Goal: Task Accomplishment & Management: Complete application form

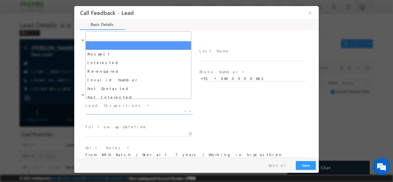
scroll to position [9, 0]
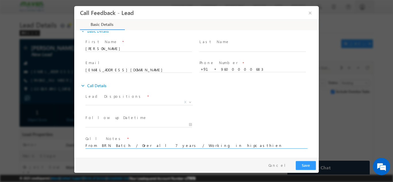
click at [172, 146] on textarea "From BRN Batch / Over all 7 years / Working in hipcasthien energy in core domain" at bounding box center [195, 145] width 221 height 7
click at [199, 146] on textarea "From BRN Batch / Over all 7 years / Working in in core domain" at bounding box center [195, 145] width 221 height 7
click at [168, 145] on textarea "From BRN Batch / Over all 7 years / Working in in core domain" at bounding box center [195, 145] width 221 height 7
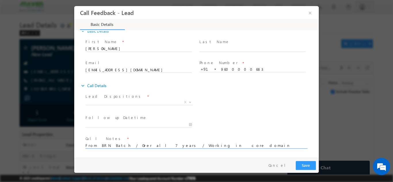
click at [210, 145] on textarea "From BRN Batch / Over all 7 years / Working in core domain" at bounding box center [195, 145] width 221 height 7
click at [165, 145] on textarea "From BRN Batch / Over all 7 years / Working in core domain / w" at bounding box center [195, 145] width 221 height 7
click at [218, 144] on textarea "From BRN Batch / Over all 7 years / Working in Chennai in core domain / w" at bounding box center [195, 145] width 221 height 7
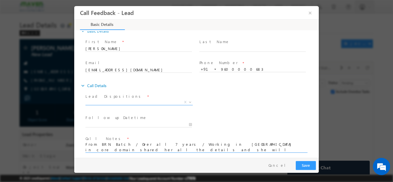
type textarea "From BRN Batch / Over all 7 years / Working in Chennai in core domain shared he…"
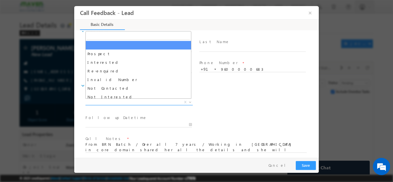
click at [111, 102] on span "X" at bounding box center [138, 102] width 107 height 6
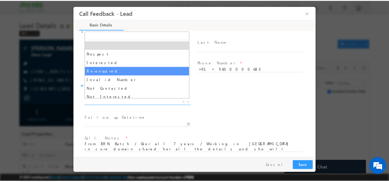
scroll to position [29, 0]
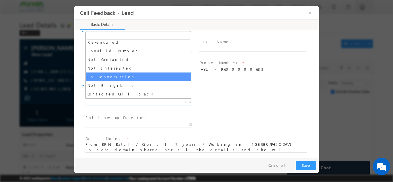
select select "In Conversation"
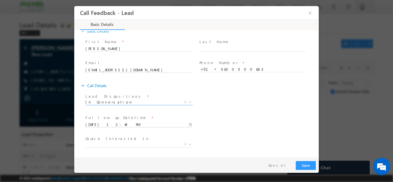
click at [114, 126] on input "17/09/2025 12:40 PM" at bounding box center [138, 125] width 106 height 6
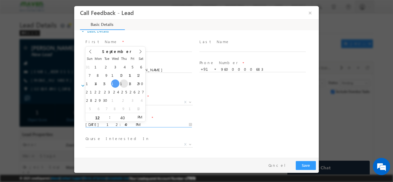
type input "18/09/2025 12:40 PM"
click at [304, 163] on button "Save" at bounding box center [306, 165] width 20 height 9
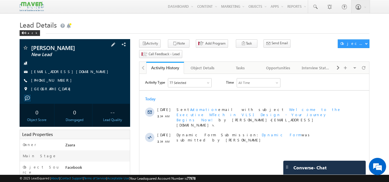
click at [43, 71] on link "rikirisi10@gmail.com" at bounding box center [71, 71] width 80 height 5
click at [246, 62] on link "Tasks" at bounding box center [241, 68] width 38 height 12
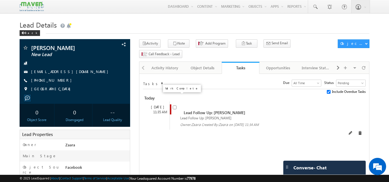
click at [174, 106] on input "checkbox" at bounding box center [175, 108] width 4 height 4
checkbox input "false"
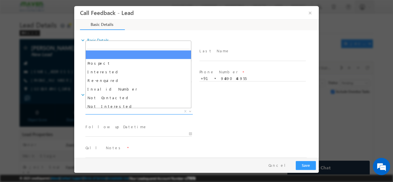
click at [125, 113] on span "X" at bounding box center [138, 112] width 107 height 6
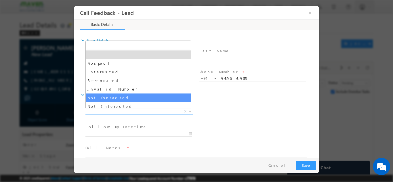
select select "Not Contacted"
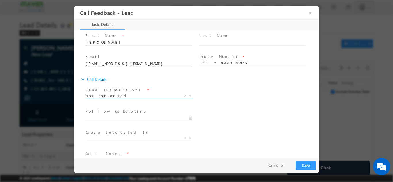
scroll to position [31, 0]
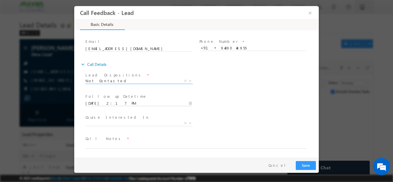
click at [109, 102] on input "17/09/2025 2:17 PM" at bounding box center [138, 103] width 106 height 6
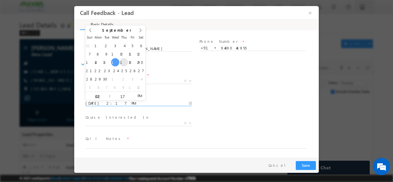
type input "18/09/2025 2:17 PM"
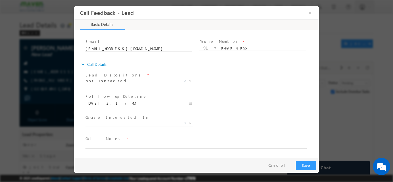
click at [210, 95] on div "Follow up Datetime * 18/09/2025 2:17 PM Program Type * Long Term Short Term X" at bounding box center [201, 102] width 235 height 21
click at [121, 146] on textarea at bounding box center [195, 145] width 221 height 7
paste textarea "Lead Added to LSQ / Number is coming as invalid and not available in whatsApp"
drag, startPoint x: 120, startPoint y: 144, endPoint x: 148, endPoint y: 152, distance: 28.7
click at [74, 144] on html "Call Feedback - Lead × Basic Details" at bounding box center [196, 82] width 245 height 152
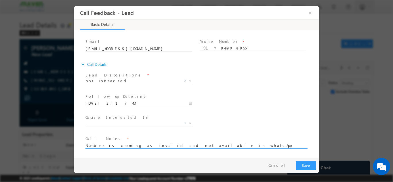
type textarea "Number is coming as invalid and not available in whatsApp"
click at [309, 166] on button "Save" at bounding box center [306, 165] width 20 height 9
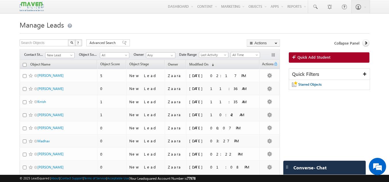
click at [202, 31] on div at bounding box center [195, 32] width 350 height 4
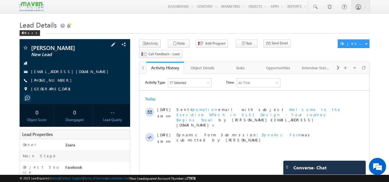
click at [68, 73] on link "[EMAIL_ADDRESS][DOMAIN_NAME]" at bounding box center [71, 71] width 80 height 5
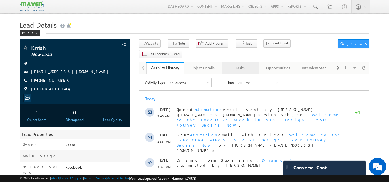
click at [251, 64] on div "Tasks" at bounding box center [240, 67] width 28 height 7
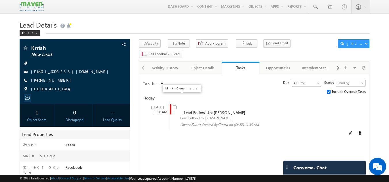
click at [174, 106] on input "checkbox" at bounding box center [175, 108] width 4 height 4
checkbox input "false"
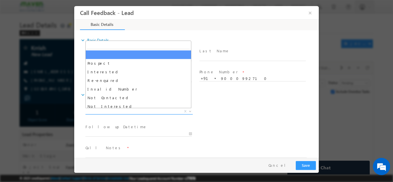
click at [134, 113] on span "X" at bounding box center [138, 112] width 107 height 6
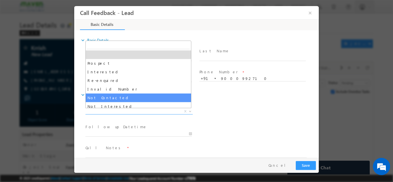
select select "Not Contacted"
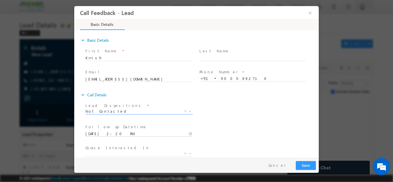
click at [111, 132] on input "17/09/2025 2:20 PM" at bounding box center [138, 134] width 106 height 6
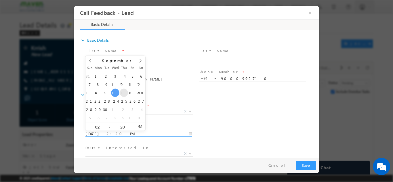
type input "18/09/2025 2:20 PM"
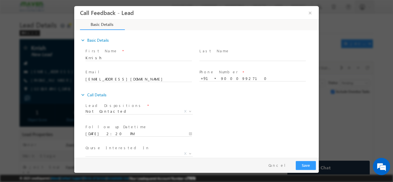
click at [230, 111] on div "Lead Dispositions * Prospect Interested Re-enquired Invalid Number Not Contacte…" at bounding box center [201, 111] width 235 height 21
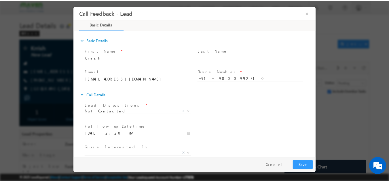
scroll to position [31, 0]
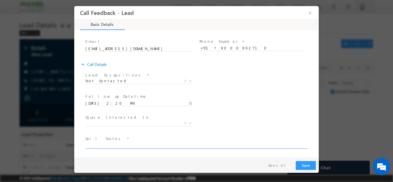
click at [102, 146] on textarea at bounding box center [195, 145] width 221 height 7
type textarea "Receiving the call and disconnecting"
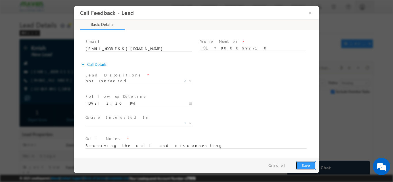
click at [312, 165] on button "Save" at bounding box center [306, 165] width 20 height 9
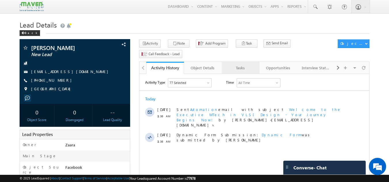
click at [244, 64] on div "Tasks" at bounding box center [240, 67] width 28 height 7
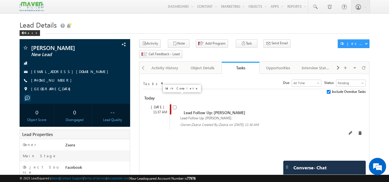
click at [173, 106] on input "checkbox" at bounding box center [175, 108] width 4 height 4
checkbox input "false"
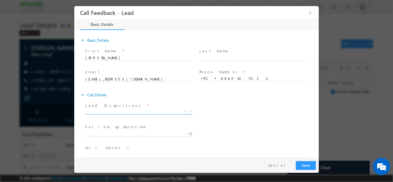
click at [111, 112] on span "X" at bounding box center [138, 112] width 107 height 6
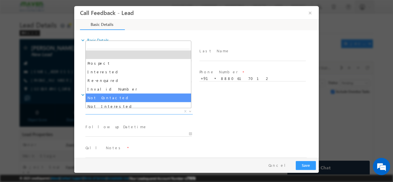
select select "Not Contacted"
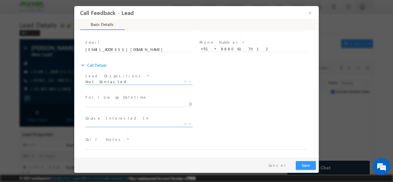
scroll to position [31, 0]
click at [109, 100] on input "17/09/2025 2:18 PM" at bounding box center [138, 103] width 106 height 6
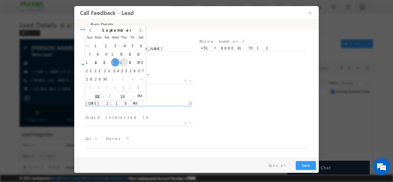
type input "18/09/2025 2:18 PM"
click at [115, 119] on label "Course Interested In" at bounding box center [117, 117] width 64 height 5
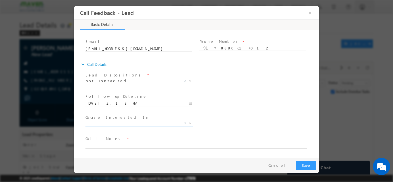
click at [114, 122] on span "X" at bounding box center [138, 123] width 107 height 6
click at [248, 117] on div "Course Interested In * Executive M.Tech in VLSI Design Advanced VLSI Design & V…" at bounding box center [201, 123] width 235 height 21
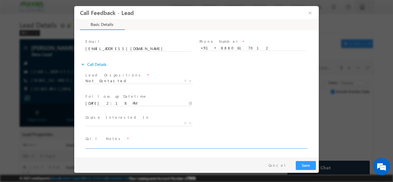
click at [100, 144] on textarea at bounding box center [195, 145] width 221 height 7
type textarea "NPU"
click at [311, 15] on button "×" at bounding box center [310, 12] width 10 height 11
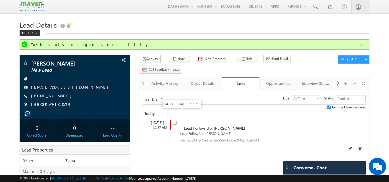
click at [174, 121] on input "checkbox" at bounding box center [175, 123] width 4 height 4
checkbox input "false"
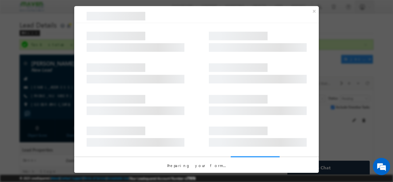
scroll to position [0, 0]
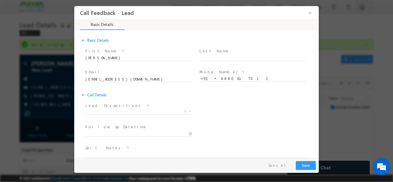
click at [134, 114] on span "Prospect Interested Re-enquired Invalid Number Not Contacted Not Interested In …" at bounding box center [141, 112] width 112 height 7
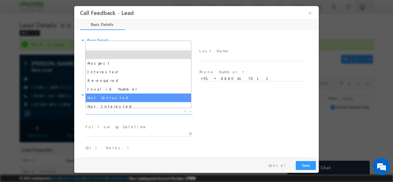
scroll to position [29, 0]
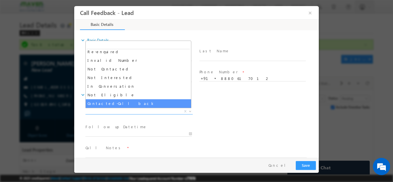
select select "Contacted-Call back"
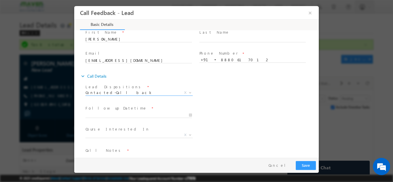
scroll to position [31, 0]
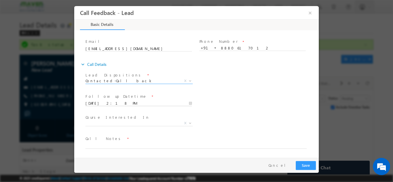
click at [119, 104] on input "17/09/2025 2:18 PM" at bounding box center [138, 103] width 106 height 6
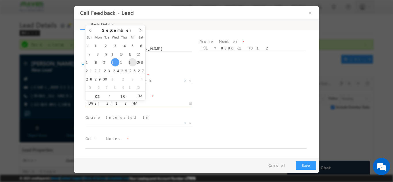
type input "19/09/2025 2:18 PM"
click at [231, 96] on div "Follow up Datetime * 19/09/2025 2:18 PM Program Type * Long Term Short Term X" at bounding box center [201, 102] width 235 height 21
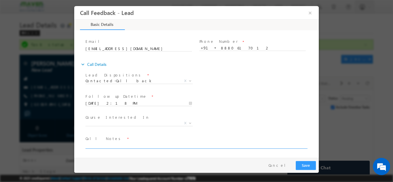
click at [103, 145] on textarea at bounding box center [195, 145] width 221 height 7
type textarea "Call back at in evening"
drag, startPoint x: 308, startPoint y: 166, endPoint x: 401, endPoint y: 128, distance: 100.2
click at [308, 166] on button "Save" at bounding box center [306, 165] width 20 height 9
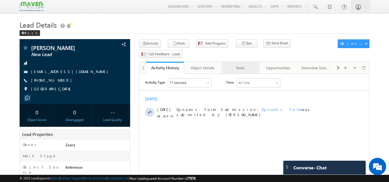
click at [236, 64] on div "Tasks" at bounding box center [240, 67] width 28 height 7
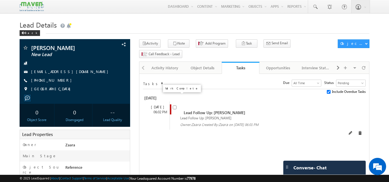
click at [175, 106] on input "checkbox" at bounding box center [175, 108] width 4 height 4
checkbox input "false"
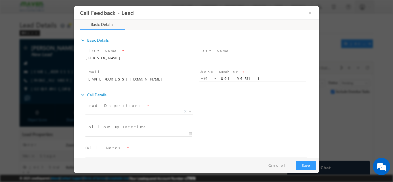
scroll to position [9, 0]
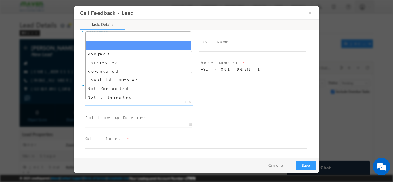
click at [100, 102] on span "X" at bounding box center [138, 102] width 107 height 6
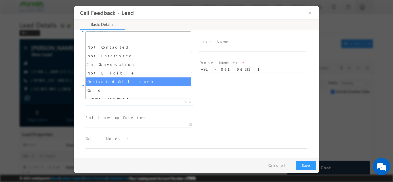
scroll to position [42, 0]
select select "Contacted-Call back"
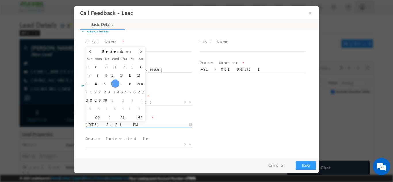
click at [93, 123] on input "17/09/2025 2:21 PM" at bounding box center [138, 125] width 106 height 6
type input "25/09/2025 2:21 PM"
click at [218, 118] on div "Follow up Datetime * 25/09/2025 2:21 PM Program Type * Long Term Short Term X" at bounding box center [201, 123] width 235 height 21
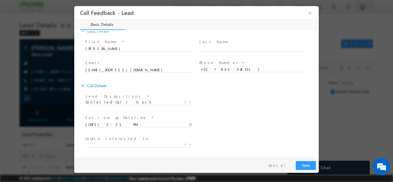
scroll to position [31, 0]
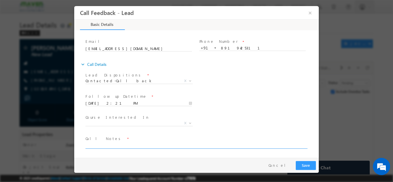
click at [130, 144] on textarea at bounding box center [195, 145] width 221 height 7
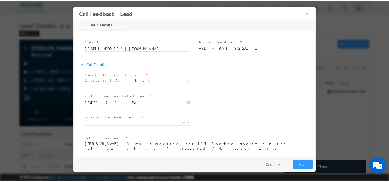
scroll to position [0, 0]
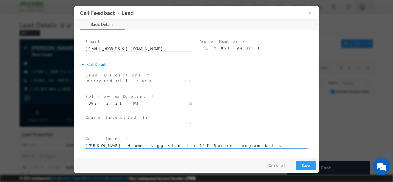
type textarea "Maven Alumni suggested her IIT Roorkee program but she will get back to us if i…"
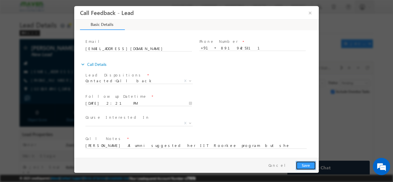
click at [303, 164] on button "Save" at bounding box center [306, 165] width 20 height 9
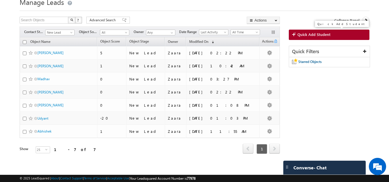
click at [300, 31] on link "Quick Add Student" at bounding box center [329, 35] width 81 height 10
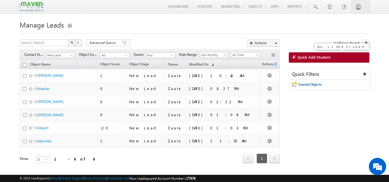
click at [305, 56] on span "Quick Add Student" at bounding box center [313, 57] width 33 height 5
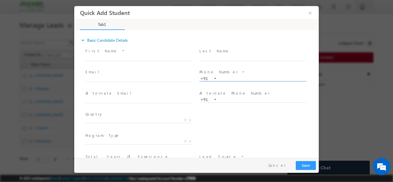
click at [252, 77] on input "text" at bounding box center [252, 79] width 106 height 6
type input "9588948149"
click at [254, 68] on div "Phone Number * +91-9588948149 9588948149 +91" at bounding box center [255, 78] width 114 height 20
click at [233, 79] on input "9588948149" at bounding box center [252, 79] width 106 height 6
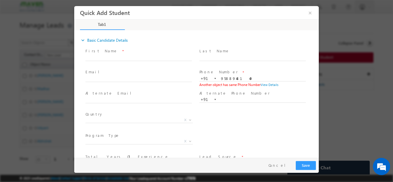
click at [231, 66] on span at bounding box center [252, 63] width 106 height 6
click at [309, 14] on button "×" at bounding box center [310, 12] width 10 height 11
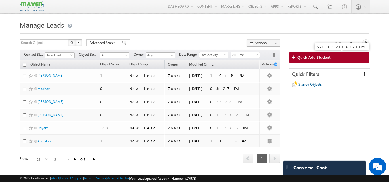
click at [308, 59] on span "Quick Add Student" at bounding box center [313, 57] width 33 height 5
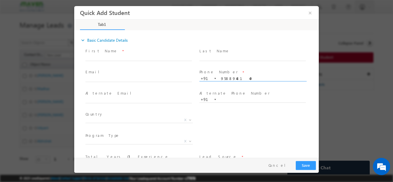
type input "9588948149"
click at [256, 63] on span at bounding box center [252, 63] width 106 height 6
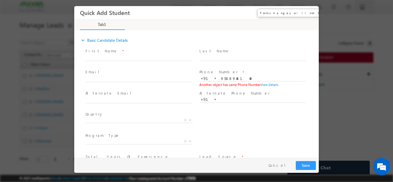
click at [310, 13] on button "×" at bounding box center [310, 12] width 10 height 11
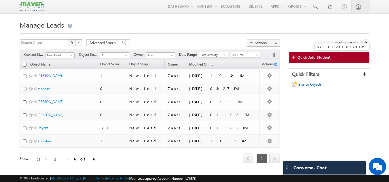
click at [326, 55] on link "Quick Add Student" at bounding box center [329, 57] width 81 height 10
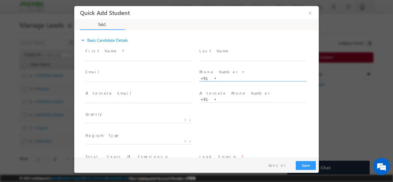
paste input "90711 24666"
type input "9071124666"
click at [229, 66] on span at bounding box center [252, 63] width 106 height 6
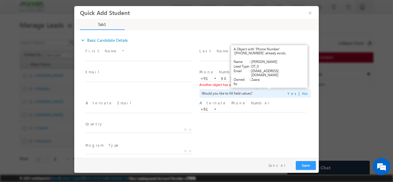
click at [268, 84] on link "View Details" at bounding box center [270, 85] width 18 height 4
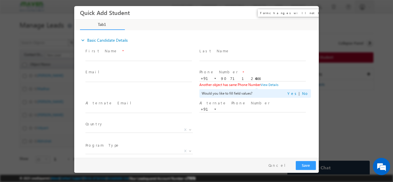
click at [309, 14] on button "×" at bounding box center [310, 12] width 10 height 11
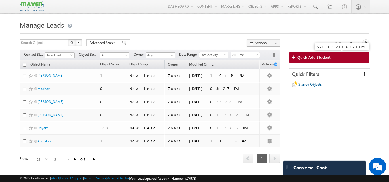
click at [312, 54] on link "Quick Add Student" at bounding box center [329, 57] width 81 height 10
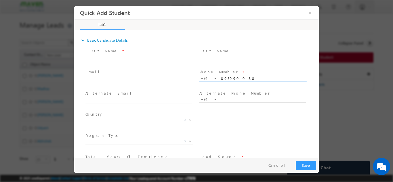
type input "8939490088"
click at [233, 67] on div "Last Name *" at bounding box center [255, 57] width 114 height 21
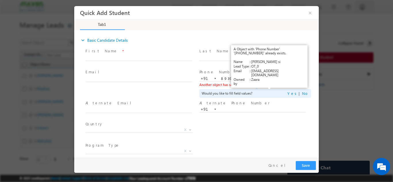
click at [268, 85] on link "View Details" at bounding box center [270, 85] width 18 height 4
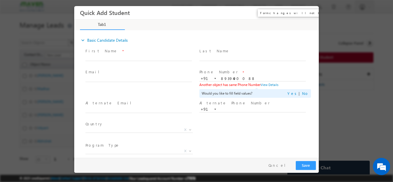
click at [311, 12] on button "×" at bounding box center [310, 12] width 10 height 11
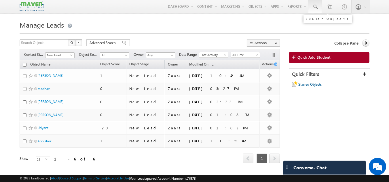
click at [316, 8] on span at bounding box center [315, 7] width 6 height 6
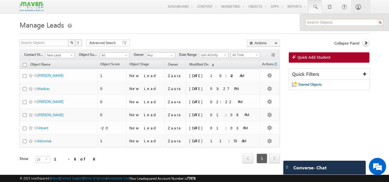
click at [317, 20] on input "text" at bounding box center [344, 22] width 78 height 7
paste input "90711 24666"
click at [318, 22] on input "90711 24666" at bounding box center [344, 22] width 78 height 7
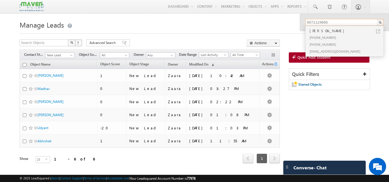
type input "9071124666"
click at [319, 35] on div "[PHONE_NUMBER]" at bounding box center [346, 37] width 77 height 7
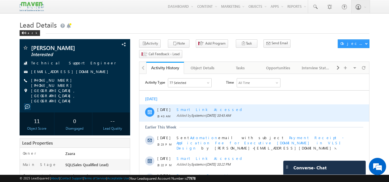
click at [199, 110] on div "Smart Link Accessed" at bounding box center [260, 109] width 168 height 5
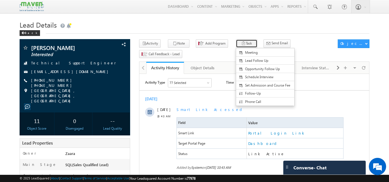
click at [240, 43] on button "Task" at bounding box center [247, 43] width 22 height 8
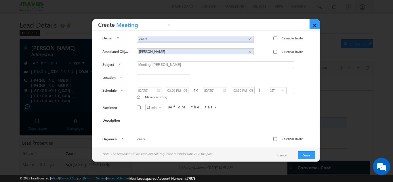
click at [315, 26] on link "×" at bounding box center [315, 24] width 10 height 10
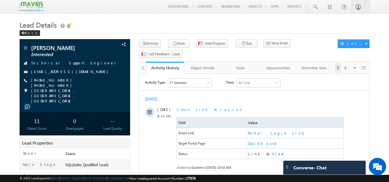
click at [339, 63] on span at bounding box center [337, 68] width 3 height 10
click at [267, 64] on div "Interview Status" at bounding box center [278, 67] width 28 height 7
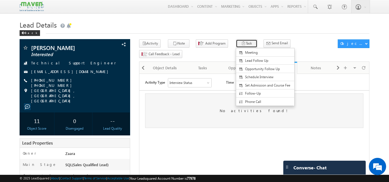
click at [241, 46] on button "Task" at bounding box center [247, 43] width 22 height 8
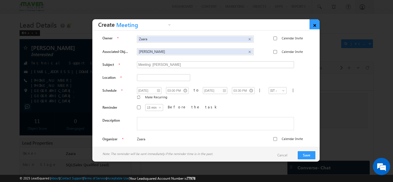
click at [316, 26] on link "×" at bounding box center [315, 24] width 10 height 10
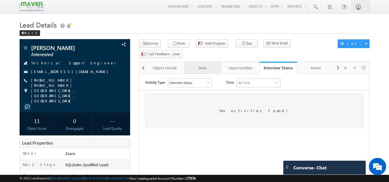
click at [208, 64] on div "Tasks" at bounding box center [203, 67] width 28 height 7
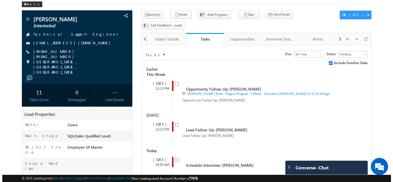
scroll to position [58, 0]
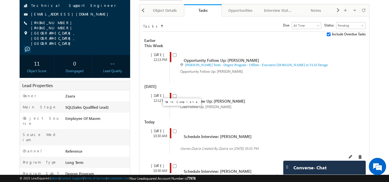
click at [175, 130] on input "checkbox" at bounding box center [175, 132] width 4 height 4
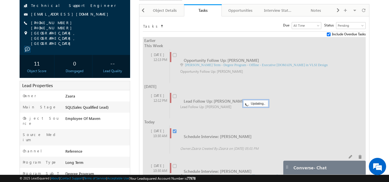
checkbox input "false"
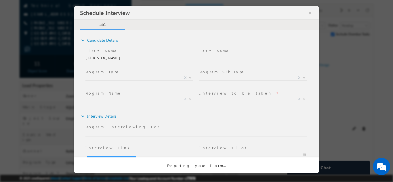
scroll to position [0, 0]
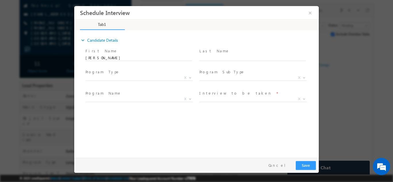
click at [122, 80] on span "Long Term Short Term X" at bounding box center [141, 78] width 112 height 7
click at [222, 77] on span "Degree Program Regular Courses X" at bounding box center [255, 78] width 112 height 7
click at [147, 102] on span "Executive [DOMAIN_NAME] in VLSI Design Advanced VLSI Design & Verification Cour…" at bounding box center [141, 99] width 112 height 7
click at [247, 98] on span "X" at bounding box center [252, 99] width 107 height 6
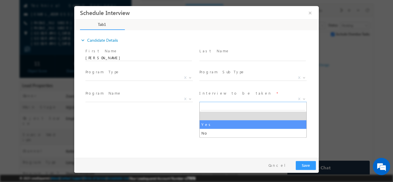
select select "Yes"
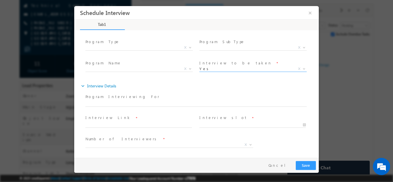
scroll to position [31, 0]
click at [135, 125] on input "text" at bounding box center [138, 125] width 106 height 6
type input "17/09/2025 2:55 PM"
click at [220, 126] on input "17/09/2025 2:55 PM" at bounding box center [252, 125] width 106 height 6
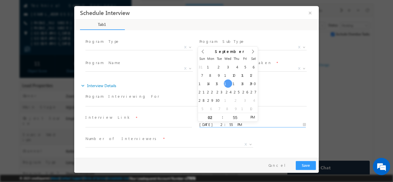
click at [149, 138] on span "Number of Interviewers *" at bounding box center [166, 139] width 163 height 6
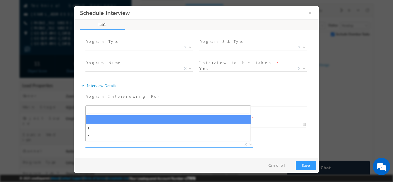
click at [145, 144] on span "X" at bounding box center [169, 145] width 168 height 6
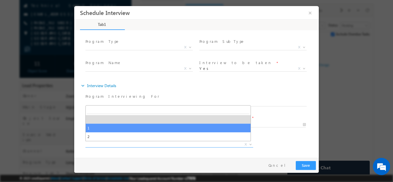
select select "1"
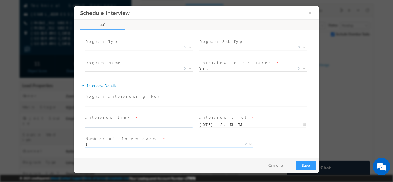
click at [125, 124] on input "text" at bounding box center [138, 125] width 106 height 6
click at [308, 164] on button "Save" at bounding box center [306, 165] width 20 height 9
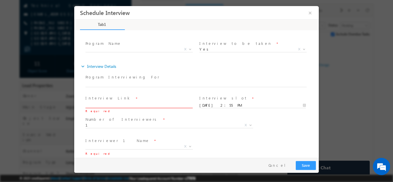
click at [100, 109] on span "Required" at bounding box center [138, 111] width 106 height 6
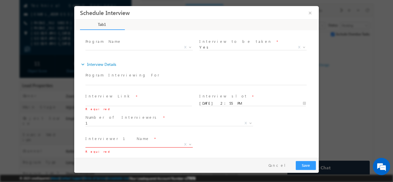
click at [107, 144] on span "X" at bounding box center [138, 145] width 107 height 6
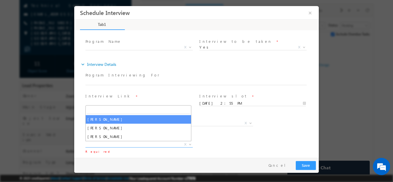
select select "hemachandra@maven-silicon.com"
select select "Hema Chandra"
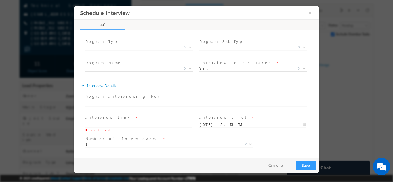
scroll to position [73, 0]
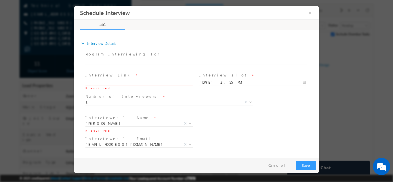
click at [112, 81] on input "text" at bounding box center [138, 82] width 106 height 6
paste input "https://meet.google.com/xxt-gjwo-dpu?hs=224"
type input "https://meet.google.com/xxt-gjwo-dpu?hs=224"
click at [269, 117] on div "Interviewer 1 Name * Hema Chandra Hema Chandra X Required Interviewer 2 Name * …" at bounding box center [201, 123] width 235 height 21
click at [315, 164] on button "Save" at bounding box center [306, 165] width 20 height 9
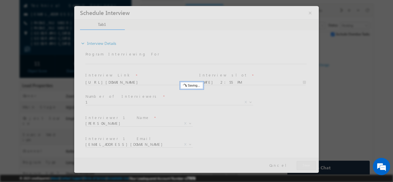
click at [219, 82] on div at bounding box center [196, 89] width 245 height 167
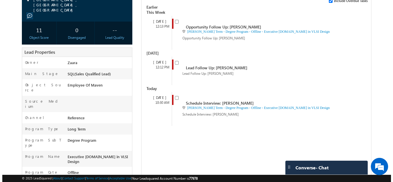
scroll to position [131, 0]
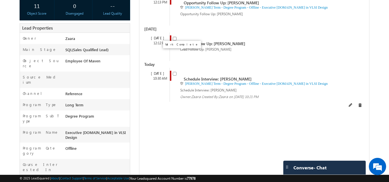
click at [173, 72] on input "checkbox" at bounding box center [175, 74] width 4 height 4
checkbox input "false"
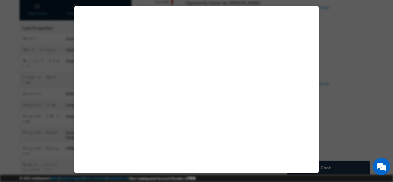
select select "Long Term"
select select "Degree Program"
select select "Executive [DOMAIN_NAME] in VLSI Design"
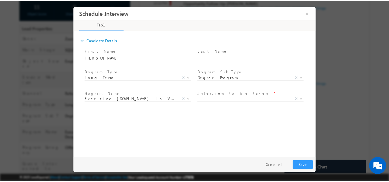
scroll to position [0, 0]
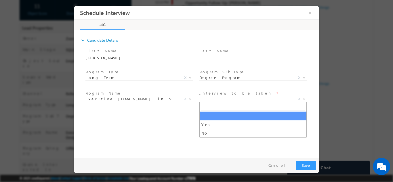
click at [235, 98] on span "X" at bounding box center [252, 99] width 107 height 6
click at [310, 15] on button "×" at bounding box center [310, 12] width 10 height 11
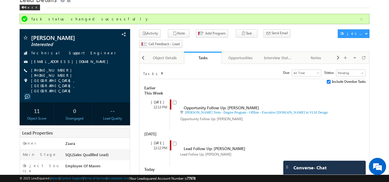
scroll to position [16, 0]
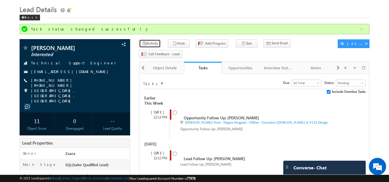
click at [153, 45] on button "Activity" at bounding box center [150, 43] width 22 height 8
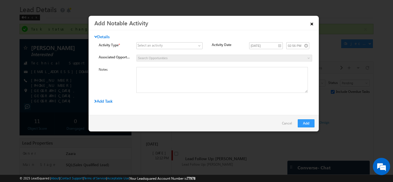
click at [316, 24] on link "×" at bounding box center [312, 23] width 10 height 10
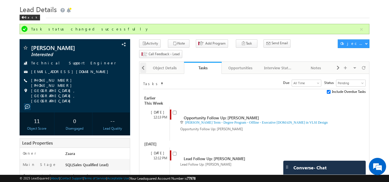
click at [141, 63] on div at bounding box center [143, 68] width 6 height 10
click at [141, 62] on div at bounding box center [142, 67] width 7 height 11
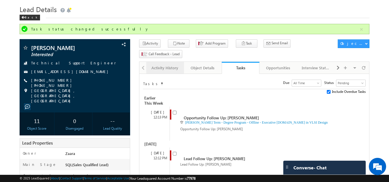
click at [169, 64] on div "Activity History" at bounding box center [165, 67] width 28 height 7
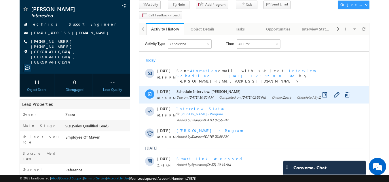
scroll to position [44, 0]
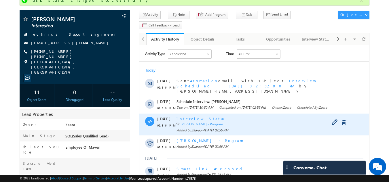
click at [184, 121] on span "Interview Status" at bounding box center [201, 118] width 50 height 5
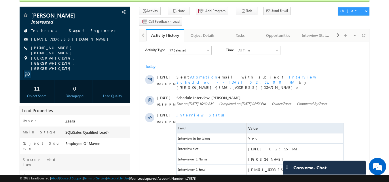
scroll to position [16, 0]
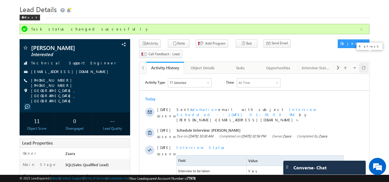
click at [367, 63] on div at bounding box center [363, 68] width 9 height 10
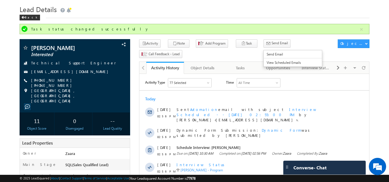
scroll to position [0, 0]
click at [363, 63] on span at bounding box center [363, 68] width 3 height 10
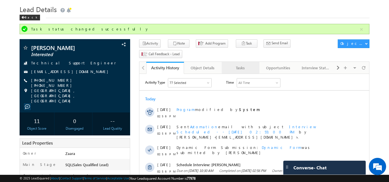
click at [239, 64] on div "Tasks" at bounding box center [240, 67] width 28 height 7
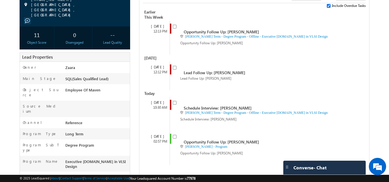
scroll to position [102, 0]
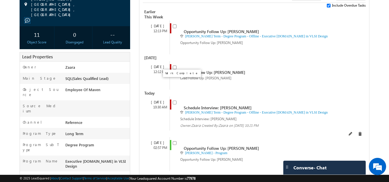
click at [174, 101] on input "checkbox" at bounding box center [175, 103] width 4 height 4
checkbox input "false"
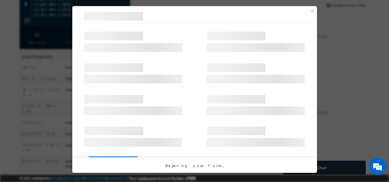
select select "Long Term"
select select "Degree Program"
select select "Executive [DOMAIN_NAME] in VLSI Design"
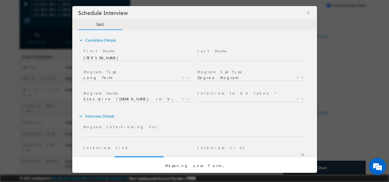
scroll to position [0, 0]
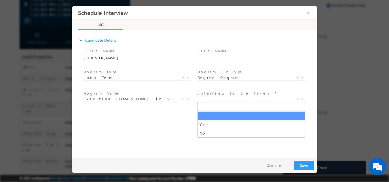
click at [209, 99] on span "X" at bounding box center [250, 99] width 107 height 6
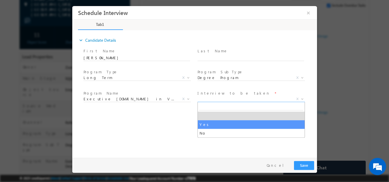
select select "Yes"
type input "Executive [DOMAIN_NAME] in VLSI Design"
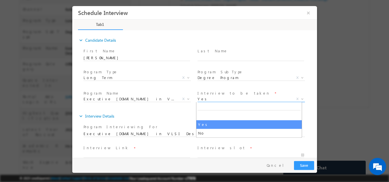
click at [228, 99] on span "Yes" at bounding box center [244, 98] width 94 height 5
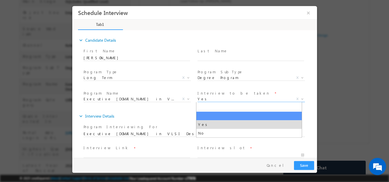
scroll to position [129, 0]
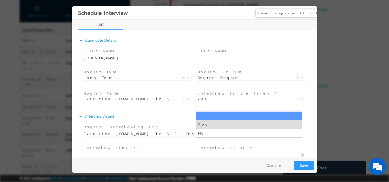
click at [310, 13] on button "×" at bounding box center [308, 12] width 10 height 11
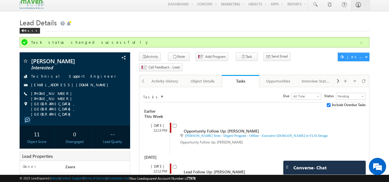
scroll to position [0, 0]
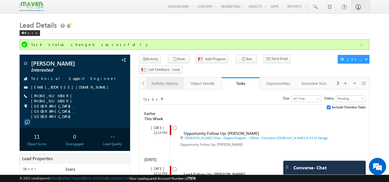
click at [158, 80] on div "Activity History" at bounding box center [165, 83] width 28 height 7
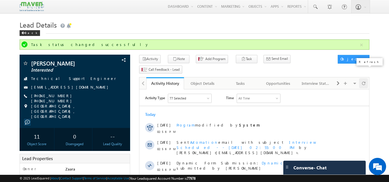
click at [366, 78] on div at bounding box center [363, 83] width 9 height 10
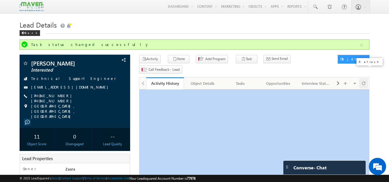
click at [366, 78] on div at bounding box center [363, 83] width 9 height 10
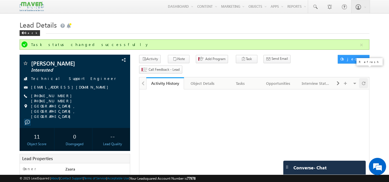
click at [366, 78] on div at bounding box center [363, 83] width 9 height 10
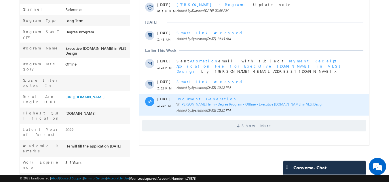
scroll to position [186, 0]
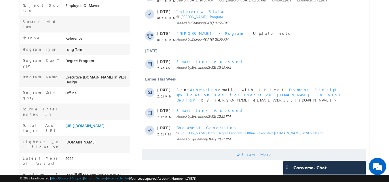
click at [254, 150] on span "Show More" at bounding box center [256, 155] width 31 height 12
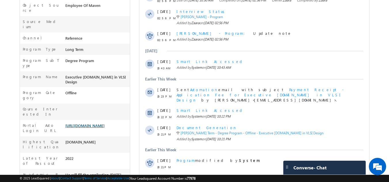
click at [86, 123] on link "[URL][DOMAIN_NAME]" at bounding box center [84, 125] width 39 height 5
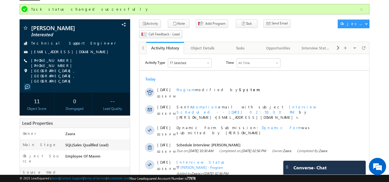
scroll to position [0, 0]
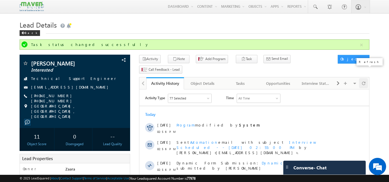
click at [365, 78] on span at bounding box center [363, 83] width 3 height 10
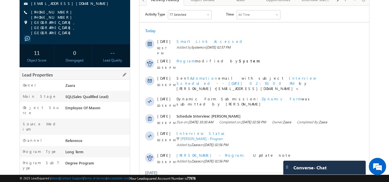
scroll to position [199, 0]
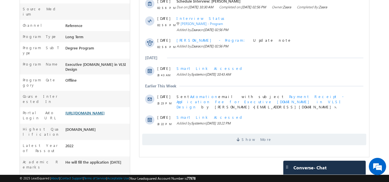
click at [86, 111] on link "[URL][DOMAIN_NAME]" at bounding box center [84, 113] width 39 height 5
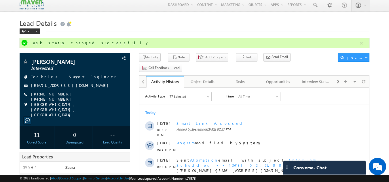
scroll to position [0, 0]
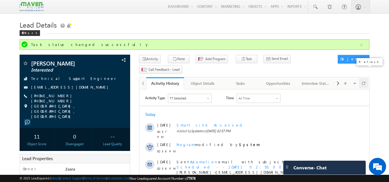
click at [364, 78] on span at bounding box center [363, 83] width 3 height 10
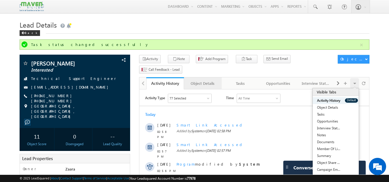
click at [212, 80] on div "Object Details" at bounding box center [203, 83] width 28 height 7
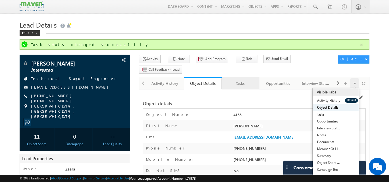
click at [245, 80] on div "Tasks" at bounding box center [240, 83] width 28 height 7
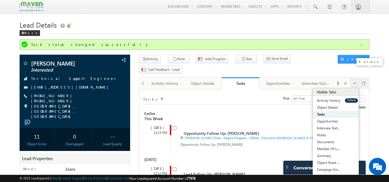
click at [368, 78] on div at bounding box center [363, 83] width 9 height 10
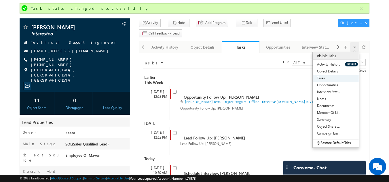
scroll to position [86, 0]
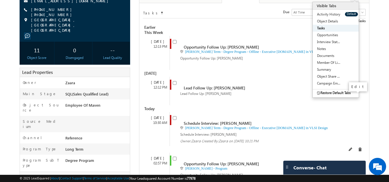
click at [353, 148] on span at bounding box center [351, 150] width 4 height 4
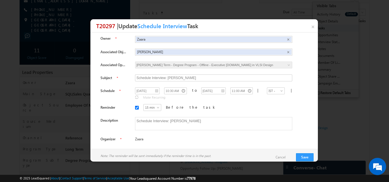
scroll to position [2, 0]
click at [313, 23] on link "×" at bounding box center [313, 25] width 10 height 13
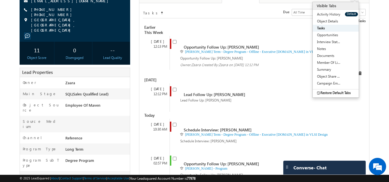
scroll to position [0, 0]
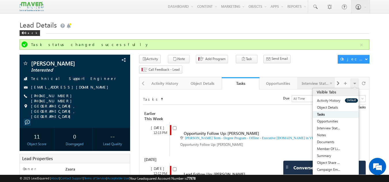
click at [318, 80] on div "Interview Status" at bounding box center [316, 83] width 28 height 7
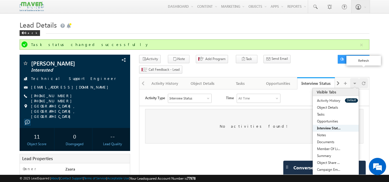
click at [363, 78] on span at bounding box center [363, 83] width 3 height 10
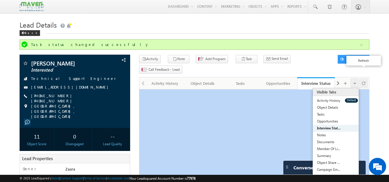
click at [363, 78] on span at bounding box center [363, 83] width 3 height 10
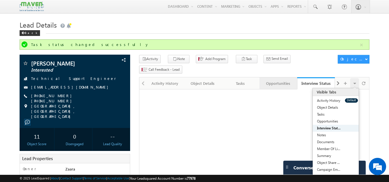
click at [273, 80] on div "Opportunities" at bounding box center [278, 83] width 28 height 7
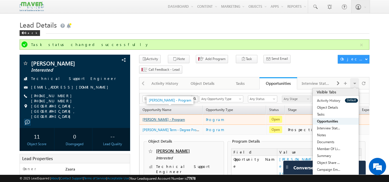
click at [171, 117] on link "[PERSON_NAME] - Program" at bounding box center [163, 119] width 42 height 4
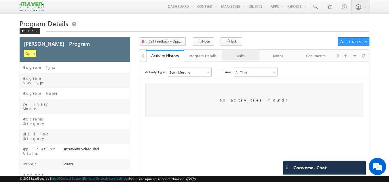
click at [244, 56] on div "Tasks" at bounding box center [240, 55] width 28 height 7
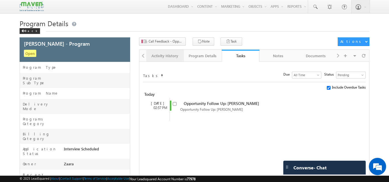
click at [167, 54] on div "Activity History" at bounding box center [165, 55] width 28 height 7
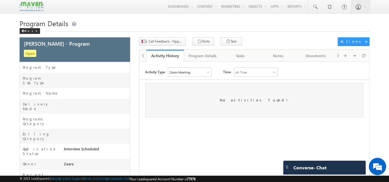
click at [338, 56] on div "Visible Tabs Activity History Default Program Details Default Tasks Default Not…" at bounding box center [351, 55] width 33 height 11
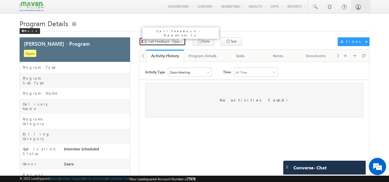
click at [178, 41] on span "Call Feedback - Opportunity" at bounding box center [166, 41] width 35 height 5
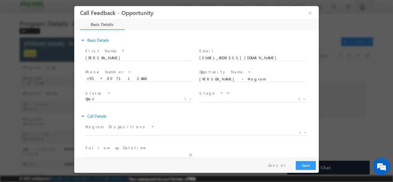
click at [96, 101] on span "Open Won Lost Open X" at bounding box center [141, 99] width 112 height 7
click at [313, 14] on button "×" at bounding box center [310, 12] width 10 height 11
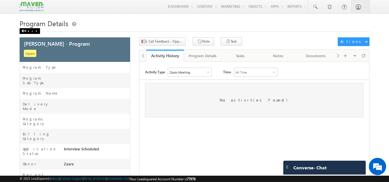
click at [24, 29] on div "Back" at bounding box center [30, 31] width 20 height 6
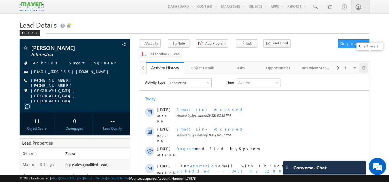
click at [364, 63] on span at bounding box center [363, 68] width 3 height 10
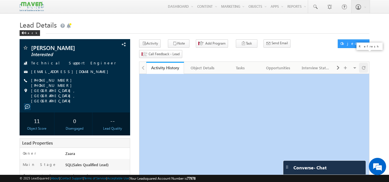
click at [364, 63] on span at bounding box center [363, 68] width 3 height 10
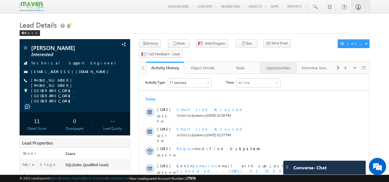
click at [275, 64] on div "Opportunities" at bounding box center [278, 67] width 28 height 7
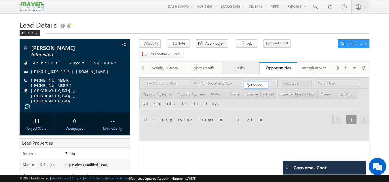
click at [241, 64] on div "Tasks" at bounding box center [240, 67] width 28 height 7
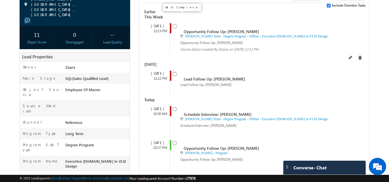
click at [174, 24] on input "checkbox" at bounding box center [175, 26] width 4 height 4
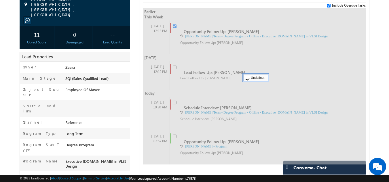
checkbox input "false"
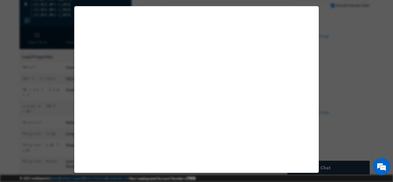
select select "Prospecting"
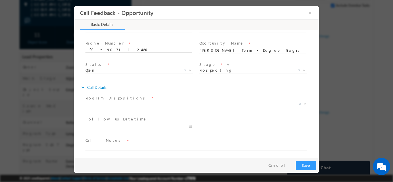
scroll to position [31, 0]
click at [155, 69] on span "Open Won Lost Open X" at bounding box center [141, 69] width 112 height 7
click at [222, 70] on span "Prospecting Follow Up Interested Re-enquired In Conversation No Response Contac…" at bounding box center [255, 69] width 112 height 7
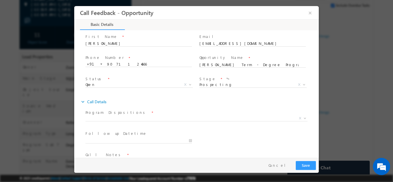
scroll to position [0, 0]
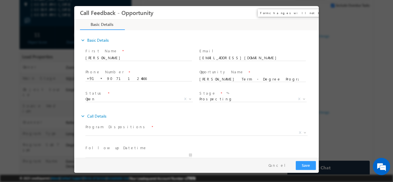
click at [308, 12] on button "×" at bounding box center [310, 12] width 10 height 11
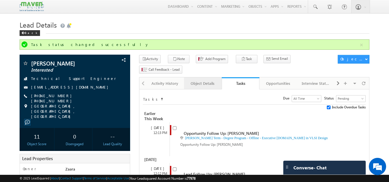
click at [200, 77] on link "Object Details" at bounding box center [203, 83] width 38 height 12
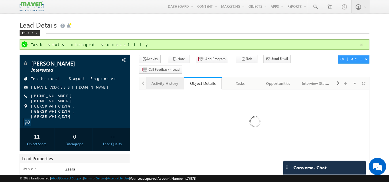
click at [170, 80] on div "Activity History" at bounding box center [165, 83] width 28 height 7
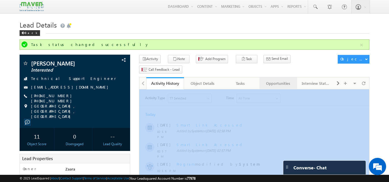
click at [267, 80] on div "Opportunities" at bounding box center [278, 83] width 28 height 7
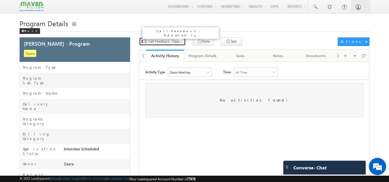
click at [153, 40] on span "Call Feedback - Opportunity" at bounding box center [166, 41] width 35 height 5
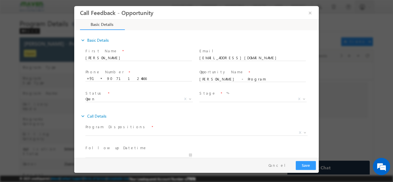
click at [234, 101] on span "Prospecting Follow Up Interested Re-enquired In Conversation No Response Contac…" at bounding box center [255, 99] width 112 height 7
click at [308, 11] on button "×" at bounding box center [310, 12] width 10 height 11
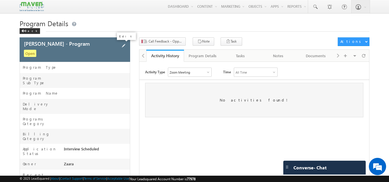
click at [122, 46] on span at bounding box center [123, 46] width 6 height 6
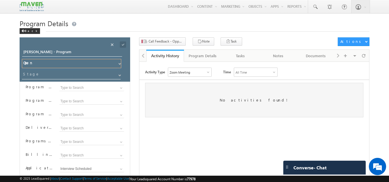
click at [78, 63] on input "Open" at bounding box center [71, 63] width 99 height 9
click at [118, 62] on link at bounding box center [118, 63] width 7 height 6
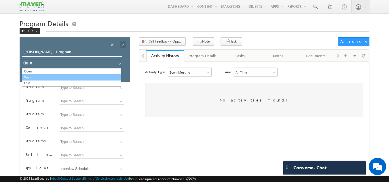
click at [97, 77] on link "Won" at bounding box center [71, 77] width 99 height 7
type input "Won"
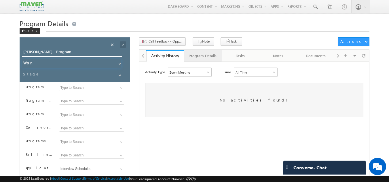
click at [212, 55] on div "Program Details" at bounding box center [203, 55] width 28 height 7
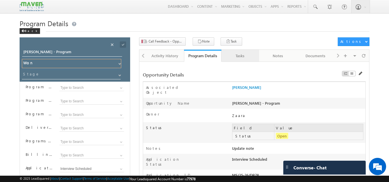
click at [242, 56] on div "Tasks" at bounding box center [240, 55] width 28 height 7
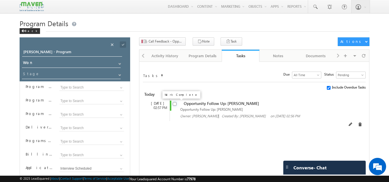
click at [174, 103] on input "checkbox" at bounding box center [175, 104] width 4 height 4
checkbox input "false"
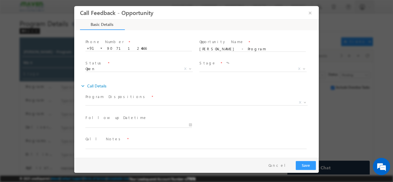
scroll to position [31, 0]
drag, startPoint x: 139, startPoint y: 77, endPoint x: 117, endPoint y: 52, distance: 33.5
click at [117, 54] on div "expand_more Basic Details First Name *" at bounding box center [199, 79] width 239 height 151
drag, startPoint x: 186, startPoint y: 83, endPoint x: 189, endPoint y: 82, distance: 3.0
click at [189, 82] on div "expand_more Call Details" at bounding box center [199, 85] width 239 height 10
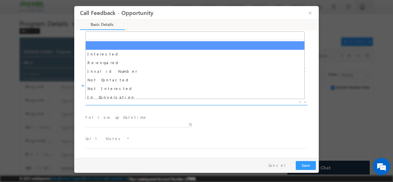
click at [192, 100] on span "X" at bounding box center [196, 102] width 222 height 6
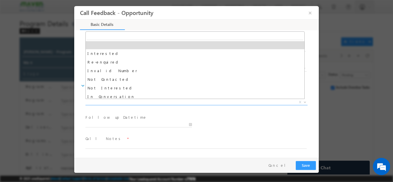
scroll to position [0, 0]
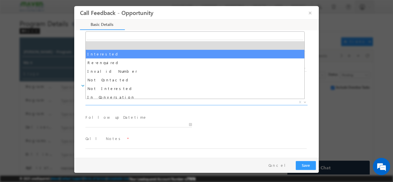
select select "Interested"
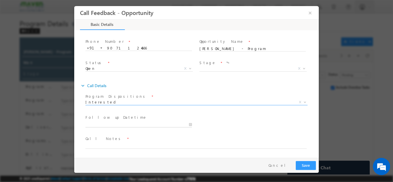
type input "17/09/2025 3:01 PM"
click at [144, 125] on input "17/09/2025 3:01 PM" at bounding box center [138, 125] width 106 height 6
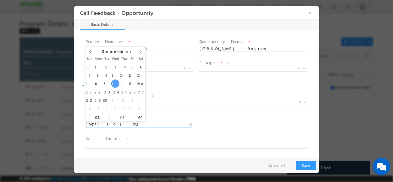
click at [193, 112] on div "Program Dispositions * Interested Re-enquired Invalid Number Not Contacted Not …" at bounding box center [198, 102] width 229 height 21
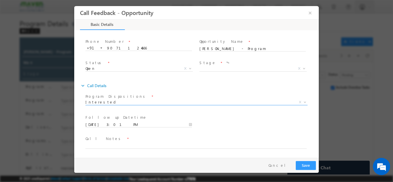
click at [235, 102] on span "Interested" at bounding box center [189, 101] width 208 height 5
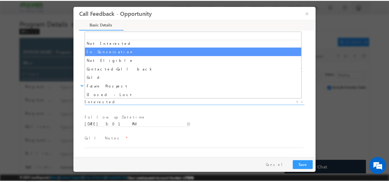
scroll to position [55, 0]
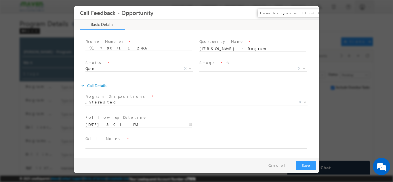
click at [311, 12] on button "×" at bounding box center [310, 12] width 10 height 11
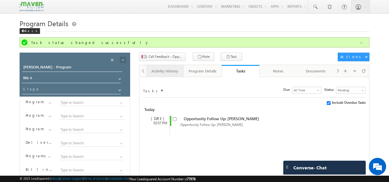
click at [173, 73] on div "Activity History" at bounding box center [165, 71] width 28 height 7
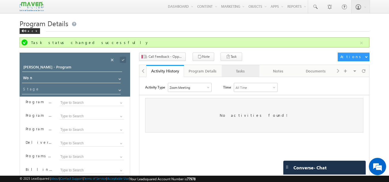
click at [235, 73] on div "Tasks" at bounding box center [240, 71] width 28 height 7
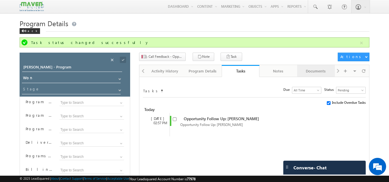
click at [303, 70] on div "Documents" at bounding box center [316, 71] width 28 height 7
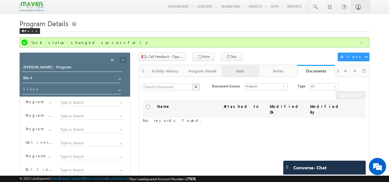
click at [237, 70] on div "Tasks" at bounding box center [240, 71] width 28 height 7
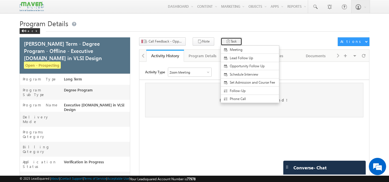
click at [226, 40] on icon "button" at bounding box center [228, 41] width 5 height 5
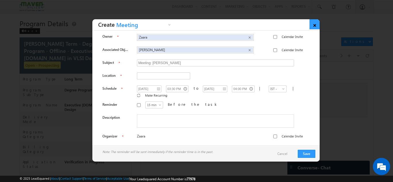
click at [316, 23] on link "×" at bounding box center [315, 24] width 10 height 10
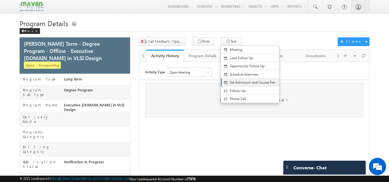
click at [243, 83] on span "Set Admission and Course Fee" at bounding box center [255, 82] width 50 height 5
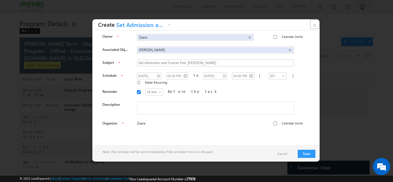
click at [313, 28] on link "×" at bounding box center [315, 24] width 10 height 10
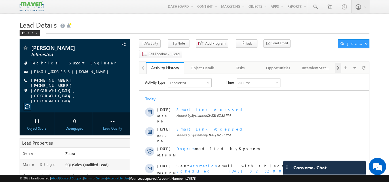
click at [337, 63] on span at bounding box center [337, 68] width 3 height 10
click at [336, 63] on div at bounding box center [338, 68] width 6 height 10
click at [207, 64] on div "Notes" at bounding box center [203, 67] width 28 height 7
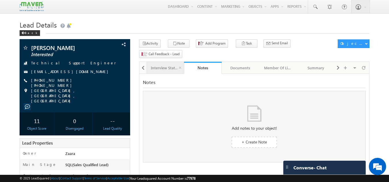
click at [153, 64] on div "Interview Status" at bounding box center [165, 67] width 28 height 7
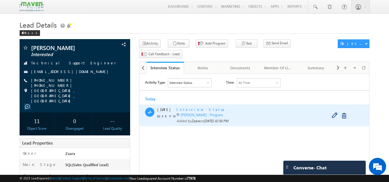
click at [186, 110] on span "Interview Status" at bounding box center [201, 109] width 50 height 5
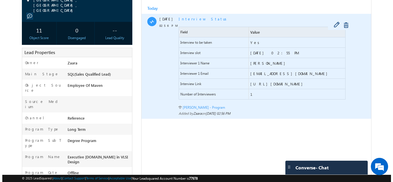
scroll to position [37, 0]
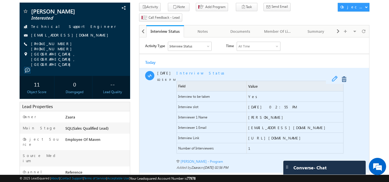
click at [332, 77] on span at bounding box center [336, 79] width 9 height 7
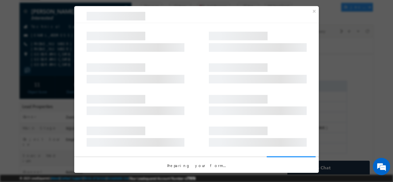
click at [336, 71] on div at bounding box center [196, 91] width 393 height 182
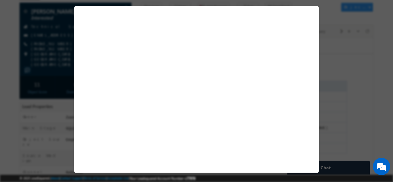
select select "Yes"
select select "1"
select select "Hema Chandra"
select select "hemachandra@maven-silicon.com"
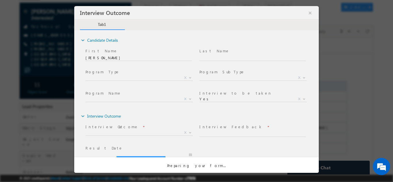
scroll to position [0, 0]
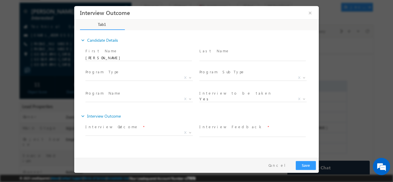
click at [213, 100] on span "Yes No Yes X" at bounding box center [255, 99] width 112 height 7
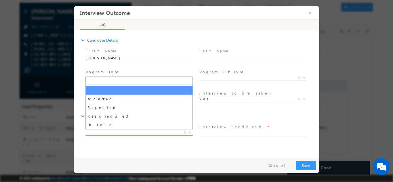
click at [134, 131] on span "X" at bounding box center [138, 133] width 107 height 6
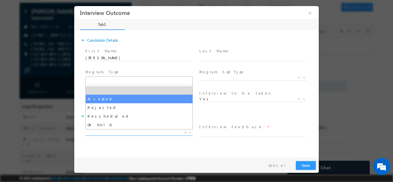
select select "Accepted"
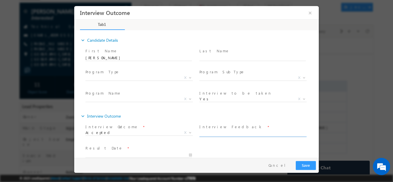
click at [222, 132] on input "text" at bounding box center [252, 134] width 106 height 6
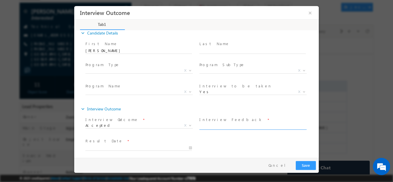
scroll to position [9, 0]
type input "Selected"
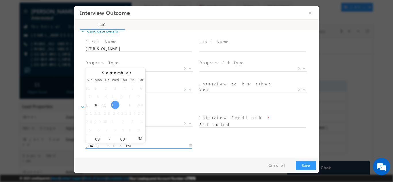
click at [101, 145] on input "17/09/2025 3:03 PM" at bounding box center [138, 146] width 106 height 6
type input "17/09/2025 2:03 PM"
type input "02"
click at [107, 140] on span at bounding box center [107, 140] width 4 height 4
type input "17/09/2025 1:03 PM"
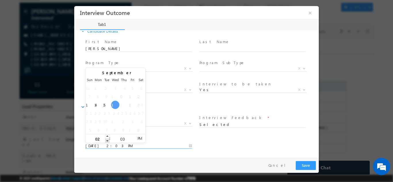
type input "01"
click at [107, 140] on span at bounding box center [107, 140] width 4 height 4
type input "17/09/2025 2:03 PM"
type input "02"
click at [108, 137] on span at bounding box center [107, 136] width 4 height 4
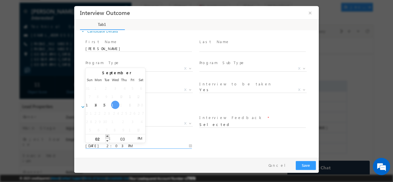
type input "17/09/2025 3:03 PM"
type input "03"
click at [108, 137] on span at bounding box center [107, 136] width 4 height 4
type input "17/09/2025 4:03 PM"
type input "04"
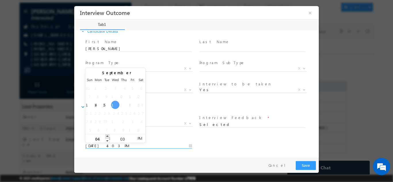
click at [108, 137] on span at bounding box center [107, 136] width 4 height 4
type input "17/09/2025 5:03 PM"
type input "05"
click at [108, 137] on span at bounding box center [107, 136] width 4 height 4
type input "17/09/2025 4:03 PM"
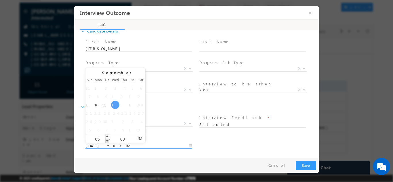
type input "04"
click at [106, 141] on span at bounding box center [107, 140] width 4 height 4
type input "17/09/2025 3:03 PM"
type input "03"
click at [106, 141] on span at bounding box center [107, 140] width 4 height 4
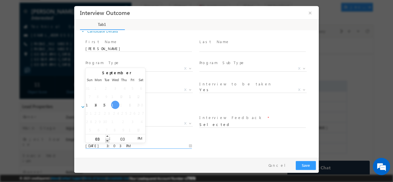
type input "17/09/2025 2:03 PM"
type input "02"
click at [106, 141] on span at bounding box center [107, 140] width 4 height 4
type input "17/09/2025 1:03 PM"
type input "01"
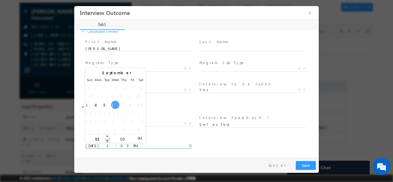
click at [106, 141] on span at bounding box center [107, 140] width 4 height 4
type input "17/09/2025 12:03 PM"
type input "12"
click at [106, 141] on span at bounding box center [107, 140] width 4 height 4
type input "17/09/2025 11:03 AM"
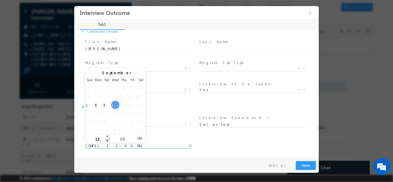
type input "11"
click at [106, 141] on span at bounding box center [107, 140] width 4 height 4
type input "17/09/2025 10:03 AM"
type input "10"
click at [106, 141] on span at bounding box center [107, 140] width 4 height 4
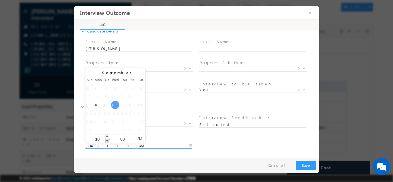
type input "17/09/2025 9:03 AM"
type input "09"
click at [106, 141] on span at bounding box center [107, 140] width 4 height 4
type input "17/09/2025 8:03 AM"
type input "08"
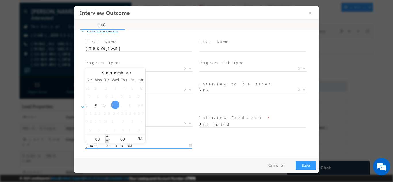
click at [106, 141] on span at bounding box center [107, 140] width 4 height 4
type input "17/09/2025 7:03 AM"
type input "07"
click at [106, 141] on span at bounding box center [107, 140] width 4 height 4
type input "17/09/2025 6:03 AM"
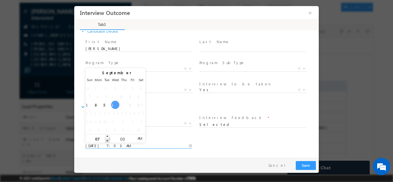
type input "06"
click at [106, 141] on span at bounding box center [107, 140] width 4 height 4
type input "17/09/2025 5:03 AM"
type input "05"
click at [106, 140] on span at bounding box center [107, 140] width 4 height 4
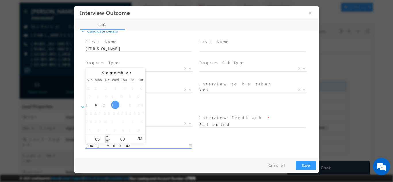
type input "17/09/2025 4:03 AM"
type input "04"
click at [106, 140] on span at bounding box center [107, 140] width 4 height 4
type input "17/09/2025 3:03 AM"
type input "03"
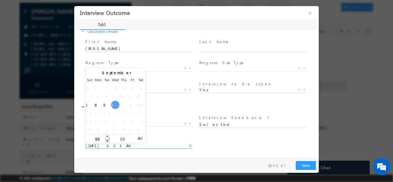
click at [106, 140] on span at bounding box center [107, 140] width 4 height 4
type input "17/09/2025 3:02 AM"
type input "02"
click at [132, 140] on span at bounding box center [132, 140] width 4 height 4
type input "17/09/2025 3:01 AM"
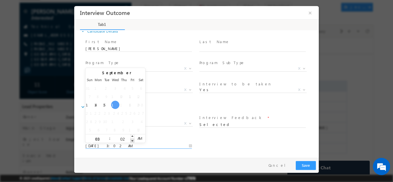
type input "01"
click at [132, 140] on span at bounding box center [132, 140] width 4 height 4
type input "17/09/2025 3:00 AM"
type input "00"
click at [132, 140] on span at bounding box center [132, 140] width 4 height 4
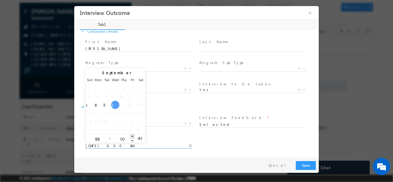
type input "17/09/2025 3:01 AM"
type input "01"
click at [132, 136] on span at bounding box center [132, 136] width 4 height 4
type input "17/09/2025 3:02 AM"
type input "02"
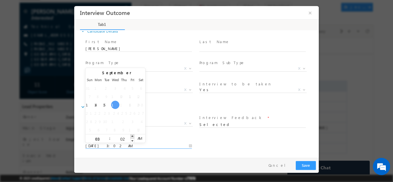
click at [132, 136] on span at bounding box center [132, 136] width 4 height 4
type input "17/09/2025 3:03 AM"
type input "03"
click at [132, 136] on span at bounding box center [132, 136] width 4 height 4
type input "17/09/2025 3:04 AM"
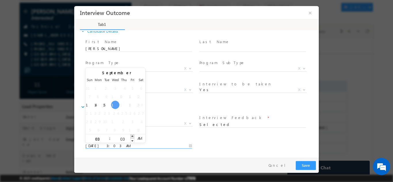
type input "04"
click at [132, 136] on span at bounding box center [132, 136] width 4 height 4
type input "17/09/2025 3:05 AM"
type input "05"
click at [132, 136] on span at bounding box center [132, 136] width 4 height 4
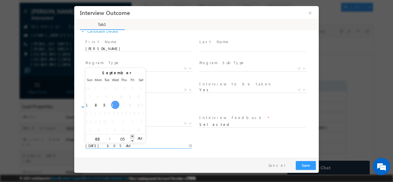
type input "17/09/2025 3:06 AM"
type input "06"
click at [132, 136] on span at bounding box center [132, 136] width 4 height 4
type input "17/09/2025 3:07 AM"
type input "07"
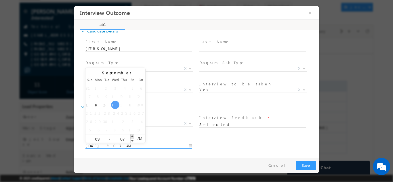
click at [132, 136] on span at bounding box center [132, 136] width 4 height 4
type input "17/09/2025 3:07 PM"
click at [140, 137] on span "AM" at bounding box center [139, 138] width 11 height 9
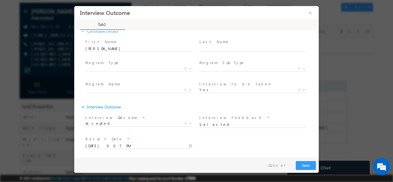
click at [261, 144] on div "Result Date * 17/09/2025 3:07 PM" at bounding box center [201, 145] width 235 height 21
click at [304, 165] on button "Save" at bounding box center [306, 165] width 20 height 9
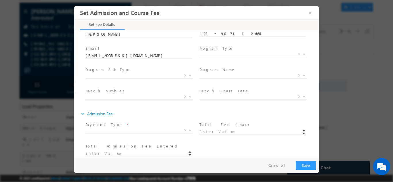
scroll to position [24, 0]
click at [227, 54] on span "Long Term Short Term X" at bounding box center [255, 54] width 112 height 7
click at [204, 54] on span "Long Term Short Term X" at bounding box center [255, 54] width 112 height 7
click at [127, 73] on span "Degree Program Regular Courses X" at bounding box center [141, 75] width 112 height 7
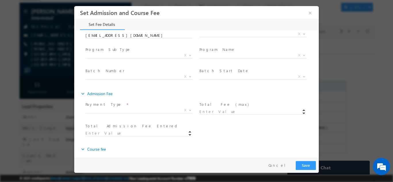
scroll to position [0, 0]
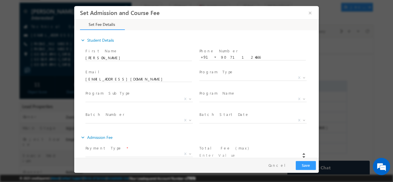
click at [228, 100] on span "Executive M.Tech in VLSI Design Advanced VLSI Design & Verification Course Adva…" at bounding box center [255, 99] width 112 height 7
click at [187, 34] on div "expand_more Student Details First Name" at bounding box center [198, 94] width 242 height 127
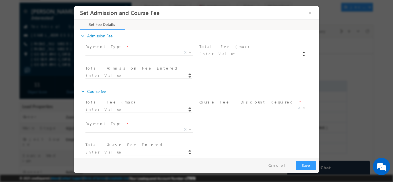
scroll to position [102, 0]
click at [116, 110] on span at bounding box center [141, 109] width 112 height 7
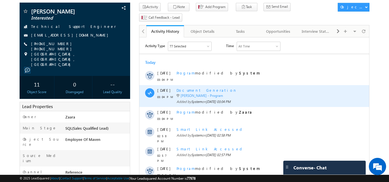
click at [201, 92] on span "Document Generation" at bounding box center [206, 90] width 60 height 5
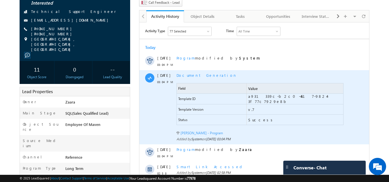
scroll to position [52, 0]
click at [209, 133] on link "[PERSON_NAME] - Program" at bounding box center [201, 132] width 42 height 4
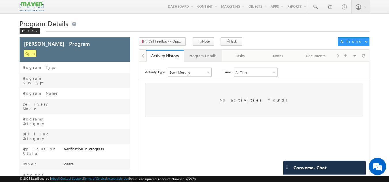
click at [214, 58] on div "Program Details" at bounding box center [203, 55] width 28 height 7
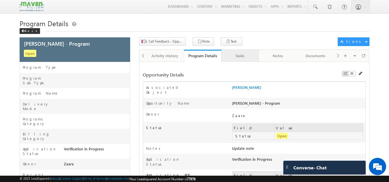
click at [244, 55] on div "Tasks" at bounding box center [240, 55] width 28 height 7
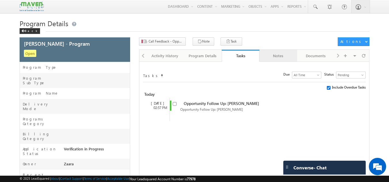
click at [280, 60] on link "Notes" at bounding box center [278, 56] width 38 height 12
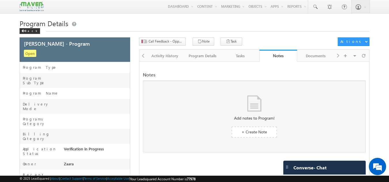
click at [337, 57] on div "Visible Tabs Activity History Default Program Details Default Tasks Default Not…" at bounding box center [351, 55] width 33 height 11
click at [338, 57] on div "Visible Tabs Activity History Default Program Details Default Tasks Default Not…" at bounding box center [351, 55] width 33 height 11
click at [23, 32] on span at bounding box center [22, 31] width 3 height 3
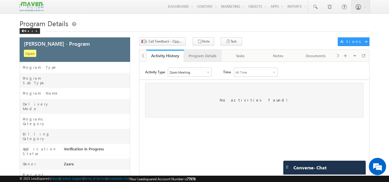
click at [208, 59] on div "Program Details" at bounding box center [203, 55] width 28 height 7
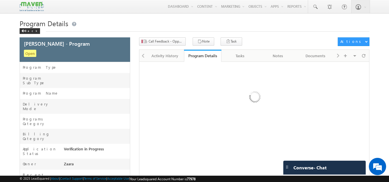
click at [338, 55] on div "Visible Tabs Activity History Default Program Details Default Tasks Default Not…" at bounding box center [351, 55] width 33 height 11
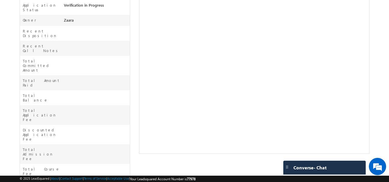
scroll to position [201, 0]
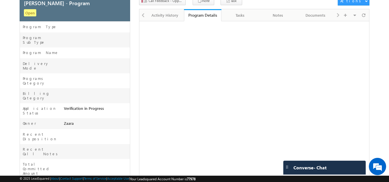
scroll to position [0, 0]
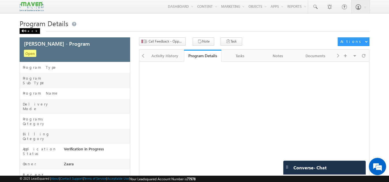
click at [22, 30] on div "Back" at bounding box center [30, 31] width 20 height 6
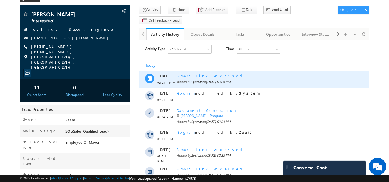
scroll to position [23, 0]
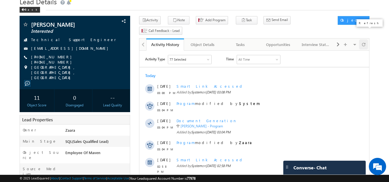
click at [363, 39] on span at bounding box center [363, 44] width 3 height 10
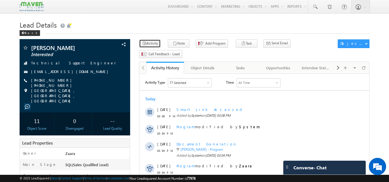
click at [155, 43] on button "Activity" at bounding box center [150, 43] width 22 height 8
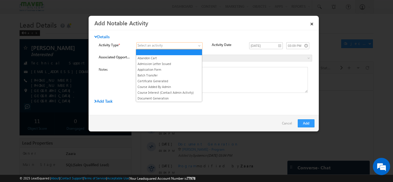
click at [185, 44] on span at bounding box center [166, 45] width 59 height 5
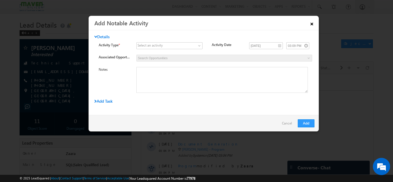
click at [313, 25] on link "×" at bounding box center [312, 23] width 10 height 10
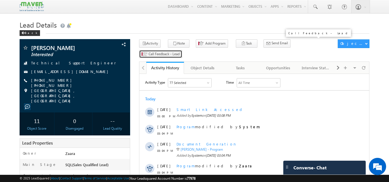
click at [180, 52] on span "Call Feedback - Lead" at bounding box center [164, 54] width 31 height 5
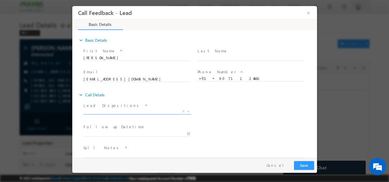
click at [129, 112] on span "X" at bounding box center [136, 112] width 107 height 6
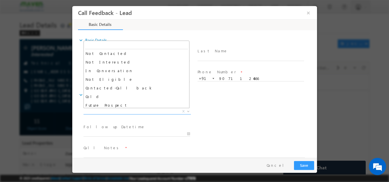
scroll to position [55, 0]
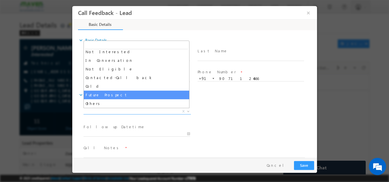
click at [260, 110] on div "Lead Dispositions * Prospect Interested Re-enquired Invalid Number Not Contacte…" at bounding box center [199, 111] width 235 height 21
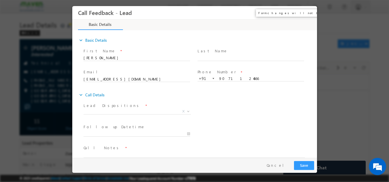
click at [309, 15] on button "×" at bounding box center [308, 12] width 10 height 11
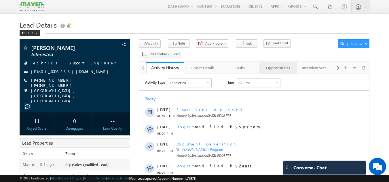
click at [272, 64] on div "Opportunities" at bounding box center [278, 67] width 28 height 7
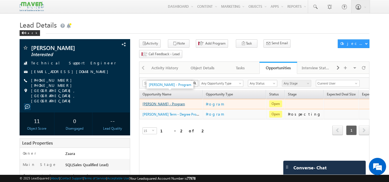
click at [166, 102] on link "Dinesh B Bendigeri - Program" at bounding box center [163, 104] width 42 height 4
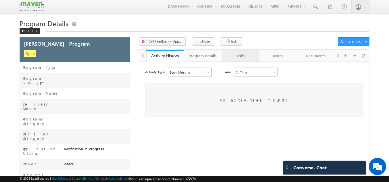
click at [238, 58] on div "Tasks" at bounding box center [240, 55] width 28 height 7
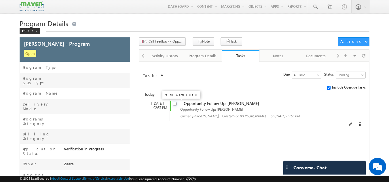
click at [175, 104] on input "checkbox" at bounding box center [175, 104] width 4 height 4
checkbox input "false"
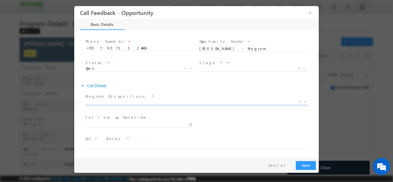
click at [155, 104] on span "X" at bounding box center [196, 102] width 222 height 6
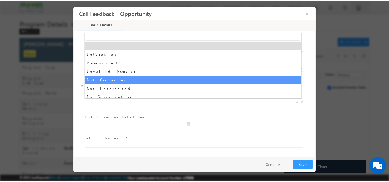
scroll to position [55, 0]
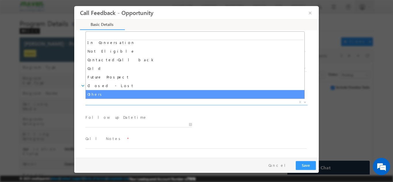
click at [214, 130] on div "Follow up Datetime *" at bounding box center [201, 123] width 235 height 21
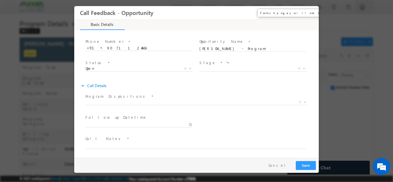
click at [310, 12] on button "×" at bounding box center [310, 12] width 10 height 11
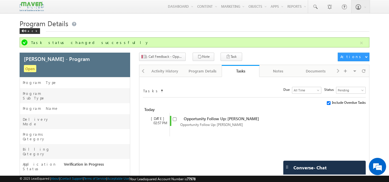
click at [337, 71] on div "Visible Tabs Activity History Default Program Details Default Tasks Default Not…" at bounding box center [351, 70] width 33 height 11
click at [290, 70] on div "Notes" at bounding box center [278, 71] width 28 height 7
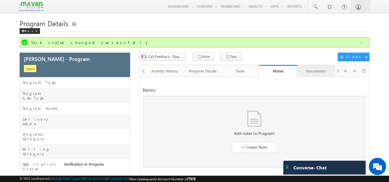
click at [310, 70] on div "Documents" at bounding box center [316, 71] width 28 height 7
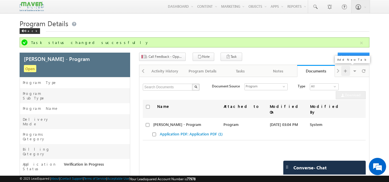
click at [341, 72] on div at bounding box center [345, 71] width 9 height 10
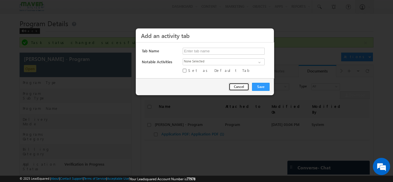
click at [237, 86] on button "Cancel" at bounding box center [239, 87] width 20 height 8
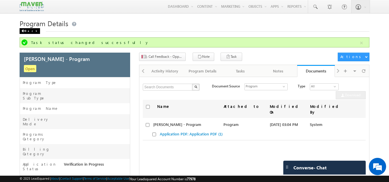
click at [27, 30] on div "Back" at bounding box center [30, 31] width 20 height 6
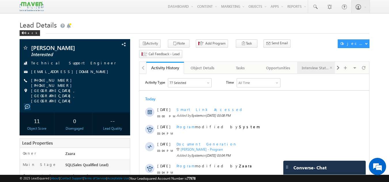
click at [303, 64] on div "Interview Status" at bounding box center [316, 67] width 28 height 7
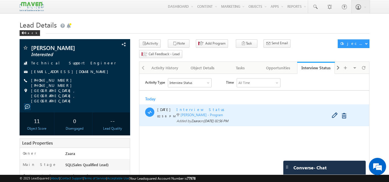
click at [198, 111] on span "Interview Status" at bounding box center [201, 109] width 50 height 5
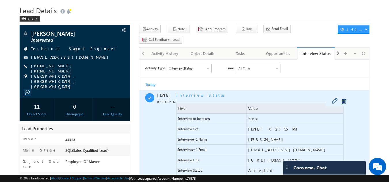
scroll to position [10, 0]
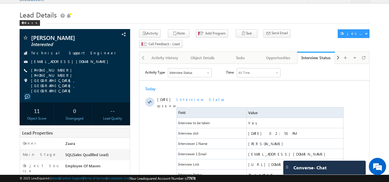
click at [205, 74] on div "Interview Status" at bounding box center [189, 73] width 43 height 9
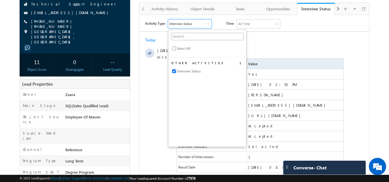
scroll to position [59, 0]
click at [189, 64] on span "Other Activities" at bounding box center [199, 62] width 57 height 5
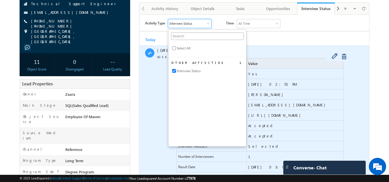
click at [266, 45] on div "Interview Status Field Value Interview to be taken Yes Interview slot 17/09/202…" at bounding box center [260, 118] width 168 height 147
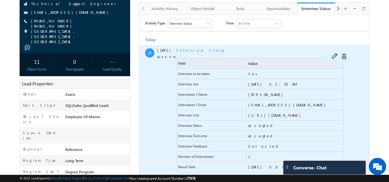
scroll to position [0, 0]
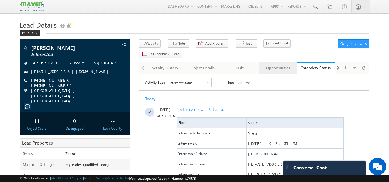
click at [279, 64] on div "Opportunities" at bounding box center [278, 67] width 28 height 7
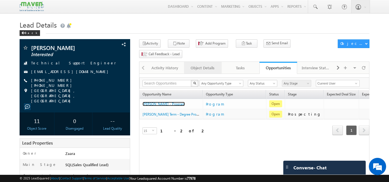
click at [203, 63] on link "Object Details" at bounding box center [203, 68] width 38 height 12
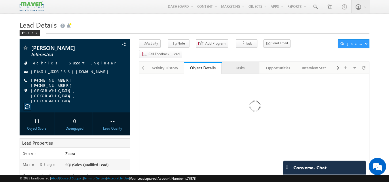
click at [238, 64] on div "Tasks" at bounding box center [240, 67] width 28 height 7
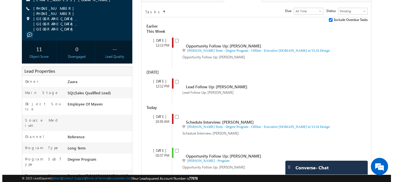
scroll to position [58, 0]
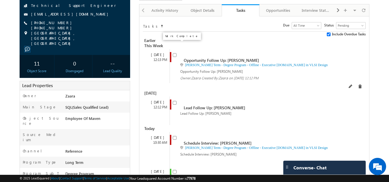
click at [173, 53] on input "checkbox" at bounding box center [175, 55] width 4 height 4
checkbox input "false"
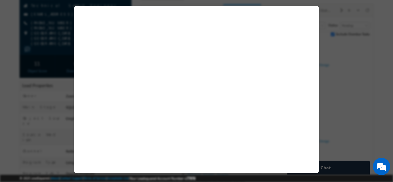
select select "Prospecting"
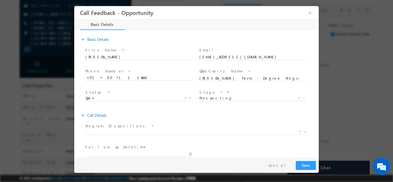
scroll to position [0, 0]
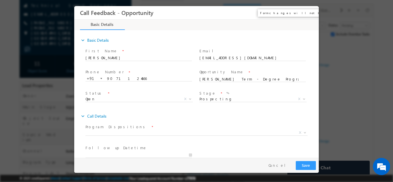
click at [311, 15] on button "×" at bounding box center [310, 12] width 10 height 11
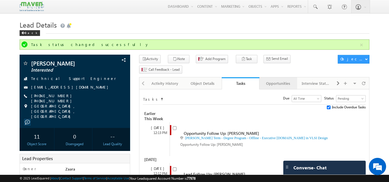
click at [271, 77] on link "Opportunities" at bounding box center [278, 83] width 38 height 12
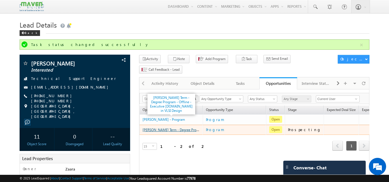
click at [178, 127] on link "Dinesh B Bendigeri - Long Term - Degree Program - Offline - Executive M.Tech in…" at bounding box center [213, 129] width 143 height 5
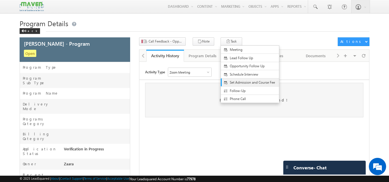
click at [243, 85] on span "Set Admission and Course Fee" at bounding box center [255, 82] width 50 height 5
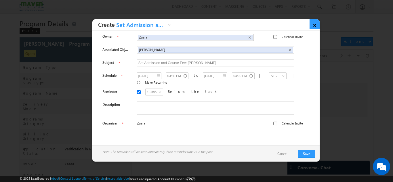
click at [315, 25] on link "×" at bounding box center [315, 24] width 10 height 10
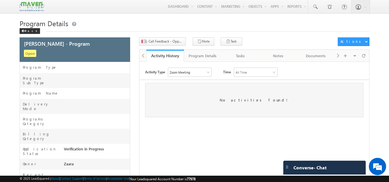
click at [338, 57] on div "Visible Tabs Activity History Default Program Details Default Tasks Default Not…" at bounding box center [351, 55] width 33 height 11
click at [280, 57] on div "Notes" at bounding box center [278, 55] width 28 height 7
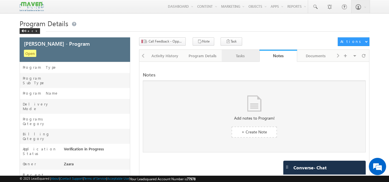
click at [244, 56] on div "Tasks" at bounding box center [240, 55] width 28 height 7
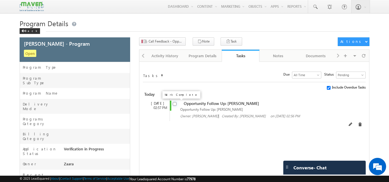
click at [176, 103] on input "checkbox" at bounding box center [175, 104] width 4 height 4
checkbox input "false"
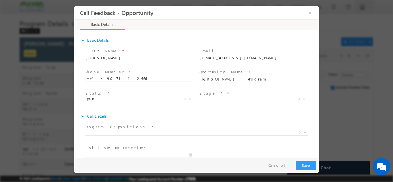
click at [223, 100] on span "Prospecting Follow Up Interested Re-enquired In Conversation No Response Contac…" at bounding box center [255, 99] width 112 height 7
click at [313, 14] on button "×" at bounding box center [310, 12] width 10 height 11
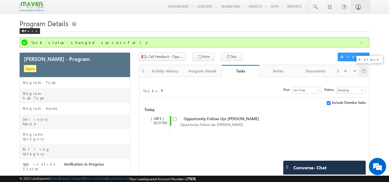
click at [365, 72] on span at bounding box center [363, 71] width 3 height 10
click at [207, 71] on div "Program Details" at bounding box center [203, 71] width 28 height 7
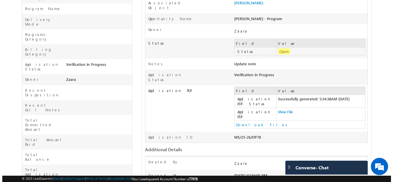
scroll to position [14, 0]
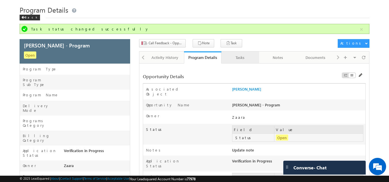
click at [239, 58] on div "Tasks" at bounding box center [240, 57] width 28 height 7
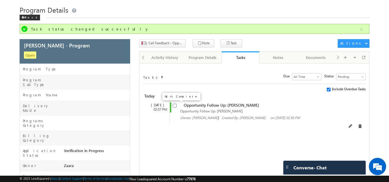
click at [174, 106] on input "checkbox" at bounding box center [175, 106] width 4 height 4
checkbox input "false"
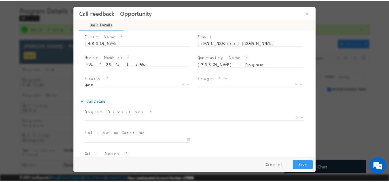
scroll to position [0, 0]
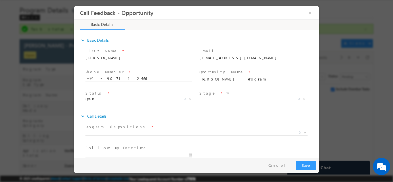
click at [138, 101] on span "Open Won Lost Open X" at bounding box center [141, 99] width 112 height 7
click at [313, 12] on button "×" at bounding box center [310, 12] width 10 height 11
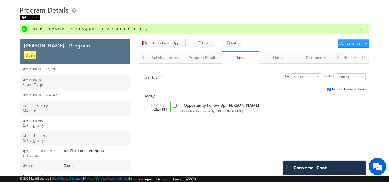
click at [26, 18] on div "Back" at bounding box center [30, 18] width 20 height 6
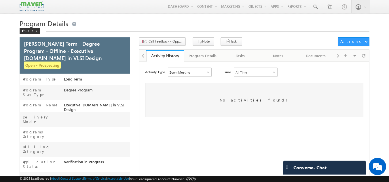
click at [205, 82] on div "Activity Type Zoom Meeting Select All Other Activities 37 Owner Changed Status …" at bounding box center [254, 168] width 230 height 201
click at [286, 57] on div "Notes" at bounding box center [278, 55] width 28 height 7
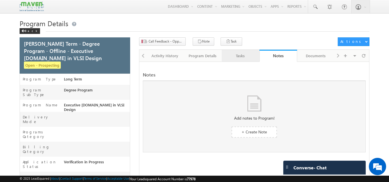
click at [248, 55] on div "Tasks" at bounding box center [240, 55] width 28 height 7
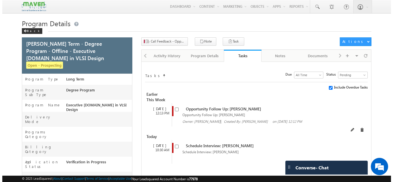
scroll to position [58, 0]
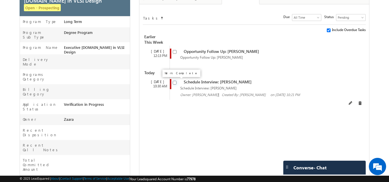
click at [175, 84] on input "checkbox" at bounding box center [175, 83] width 4 height 4
checkbox input "false"
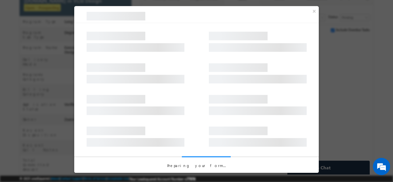
select select "Long Term"
select select "Degree Program"
select select "Executive [DOMAIN_NAME] in VLSI Design"
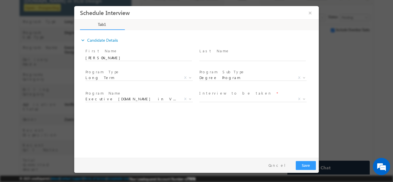
scroll to position [0, 0]
click at [229, 99] on span "X" at bounding box center [252, 99] width 107 height 6
click at [312, 12] on button "×" at bounding box center [310, 12] width 10 height 11
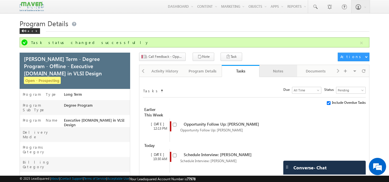
click at [282, 69] on div "Notes" at bounding box center [278, 71] width 28 height 7
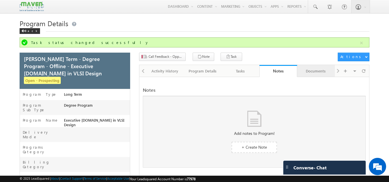
click at [309, 73] on div "Documents" at bounding box center [316, 71] width 28 height 7
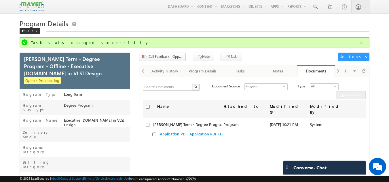
click at [337, 69] on div "Visible Tabs Activity History Default Program Details Default Tasks Default Not…" at bounding box center [351, 70] width 33 height 11
click at [203, 74] on div "Program Details" at bounding box center [203, 71] width 28 height 7
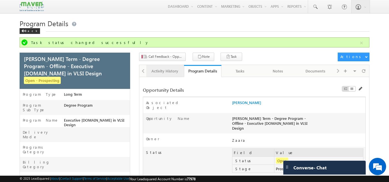
click at [178, 66] on link "Activity History" at bounding box center [165, 71] width 38 height 12
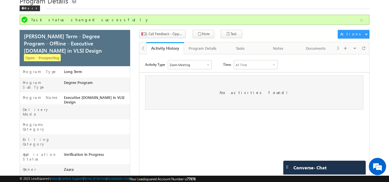
scroll to position [58, 0]
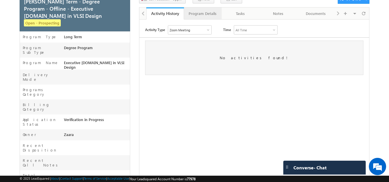
click at [209, 13] on div "Program Details" at bounding box center [203, 13] width 28 height 7
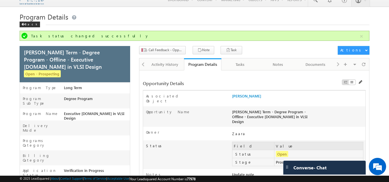
scroll to position [0, 0]
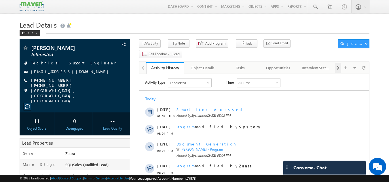
click at [337, 63] on span at bounding box center [337, 68] width 3 height 10
click at [294, 65] on span at bounding box center [293, 68] width 6 height 6
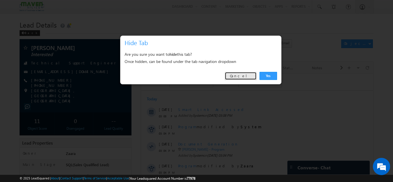
click at [247, 78] on link "Cancel" at bounding box center [241, 76] width 32 height 8
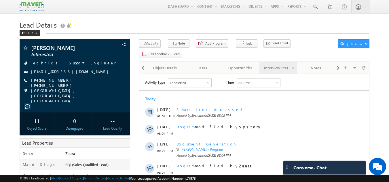
click at [273, 64] on div "Interview Status" at bounding box center [278, 67] width 28 height 7
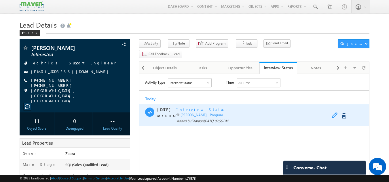
click at [333, 116] on span at bounding box center [336, 116] width 9 height 7
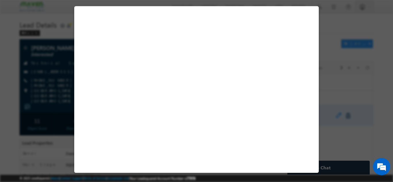
select select "Yes"
select select "Accepted"
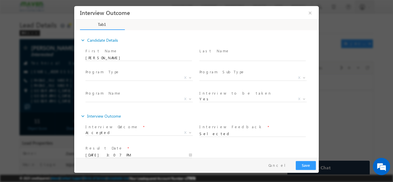
click at [233, 100] on span "Yes No Yes X" at bounding box center [255, 99] width 112 height 7
drag, startPoint x: 233, startPoint y: 100, endPoint x: 167, endPoint y: 100, distance: 66.5
click at [167, 100] on div "Program Name * Executive M.Tech in VLSI Design Advanced VLSI Design & Verificat…" at bounding box center [201, 99] width 235 height 21
click at [167, 100] on span "Executive M.Tech in VLSI Design Advanced VLSI Design & Verification Course Adva…" at bounding box center [141, 99] width 112 height 7
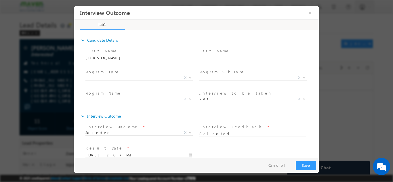
click at [167, 100] on span "Executive M.Tech in VLSI Design Advanced VLSI Design & Verification Course Adva…" at bounding box center [141, 99] width 112 height 7
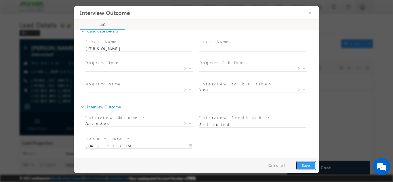
click at [307, 166] on button "Save" at bounding box center [306, 165] width 20 height 9
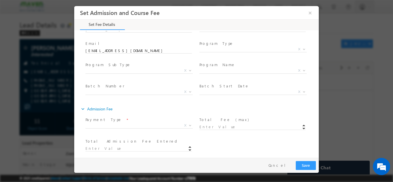
scroll to position [0, 0]
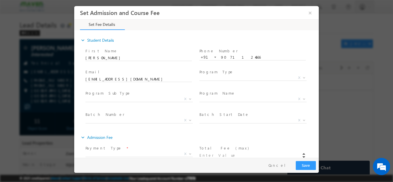
click at [214, 79] on span "Long Term Short Term X" at bounding box center [255, 78] width 112 height 7
click at [255, 80] on span "Long Term Short Term X" at bounding box center [255, 78] width 112 height 7
click at [238, 77] on span "Long Term Short Term X" at bounding box center [255, 78] width 112 height 7
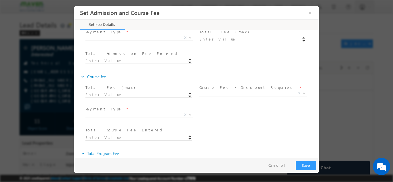
scroll to position [117, 0]
click at [216, 93] on span "X" at bounding box center [252, 93] width 107 height 6
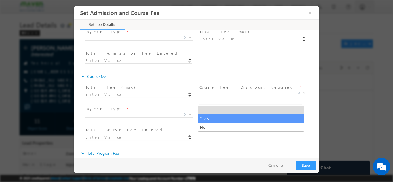
select select "Yes"
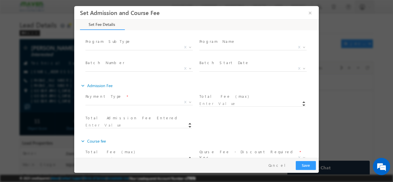
scroll to position [51, 0]
click at [217, 47] on span "Executive M.Tech in VLSI Design Advanced VLSI Design & Verification Course Adva…" at bounding box center [255, 48] width 112 height 7
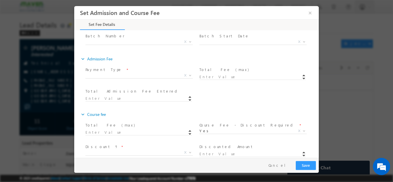
scroll to position [78, 0]
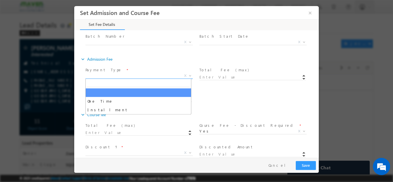
click at [122, 77] on span "X" at bounding box center [138, 76] width 107 height 6
click at [117, 36] on span "Batch Number *" at bounding box center [138, 36] width 106 height 6
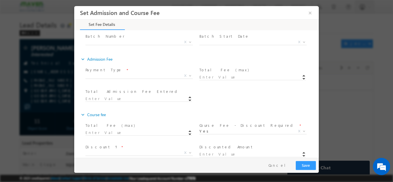
click at [115, 38] on span "Batch Number *" at bounding box center [138, 36] width 106 height 6
click at [113, 41] on span "X" at bounding box center [138, 42] width 107 height 6
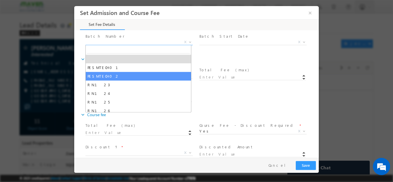
select select "PESMTECH02"
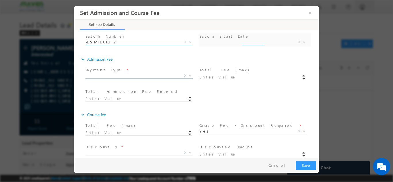
select select "Nov Cohort"
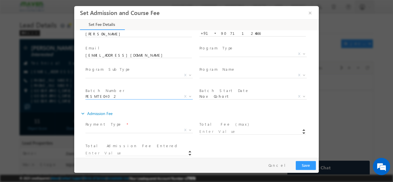
scroll to position [24, 0]
click at [140, 75] on span "Degree Program Regular Courses X" at bounding box center [141, 76] width 112 height 7
click at [217, 80] on span at bounding box center [252, 82] width 106 height 6
click at [225, 50] on span "Program Type *" at bounding box center [252, 48] width 106 height 6
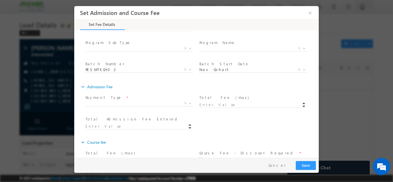
scroll to position [50, 0]
click at [103, 104] on span "X" at bounding box center [138, 104] width 107 height 6
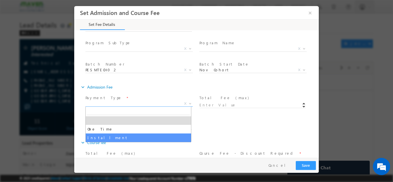
select select "Installment"
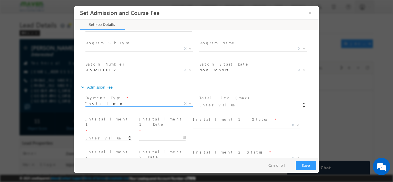
click at [230, 106] on span at bounding box center [255, 105] width 112 height 7
click at [221, 102] on span at bounding box center [255, 105] width 112 height 7
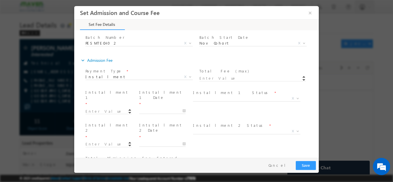
scroll to position [78, 0]
click at [209, 77] on span at bounding box center [255, 77] width 112 height 7
click at [97, 108] on input at bounding box center [108, 111] width 46 height 6
type input "10000.00"
click at [144, 107] on input "text" at bounding box center [162, 110] width 46 height 6
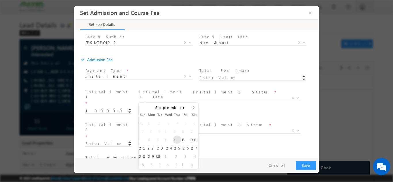
type input "18/09/2025"
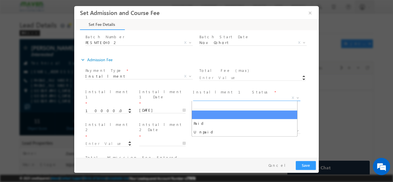
click at [216, 96] on span "X" at bounding box center [246, 98] width 107 height 6
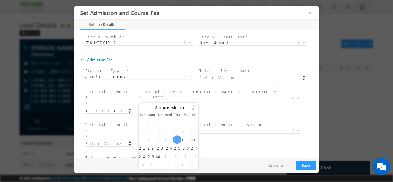
click at [182, 107] on input "18/09/2025" at bounding box center [162, 110] width 46 height 6
click at [223, 97] on span "X" at bounding box center [246, 98] width 107 height 6
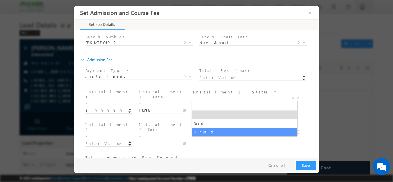
select select "Unpaid"
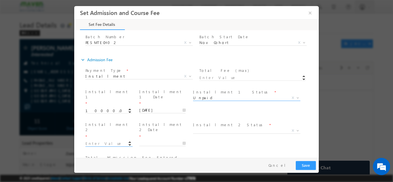
click at [104, 141] on input at bounding box center [108, 144] width 46 height 6
type input "49000.00"
type input "59000"
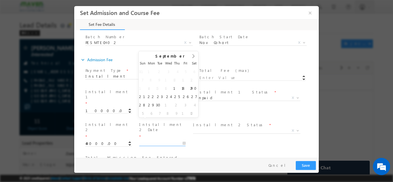
click at [150, 140] on input "text" at bounding box center [162, 143] width 46 height 6
click at [147, 140] on input "24/09/2025" at bounding box center [162, 143] width 46 height 6
click at [196, 53] on span at bounding box center [194, 58] width 10 height 14
type input "17/10/2025"
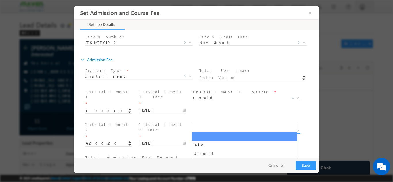
click at [205, 128] on span "X" at bounding box center [246, 131] width 107 height 6
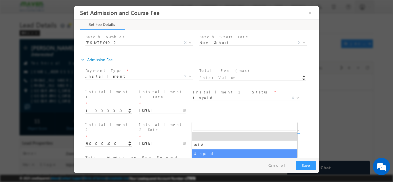
select select "Unpaid"
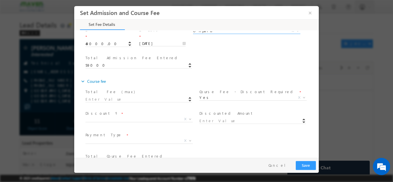
scroll to position [179, 0]
click at [119, 94] on span at bounding box center [141, 97] width 112 height 7
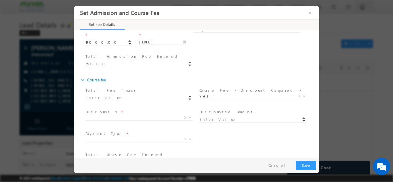
click at [148, 109] on span "Discount % *" at bounding box center [138, 112] width 106 height 6
click at [140, 115] on span "X" at bounding box center [138, 118] width 107 height 6
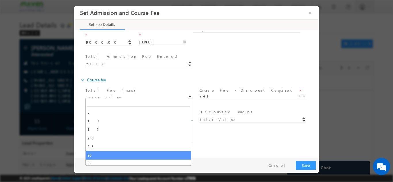
select select "30"
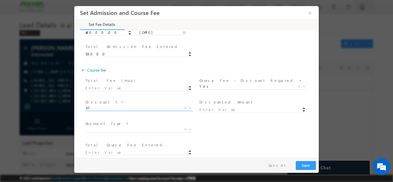
scroll to position [187, 0]
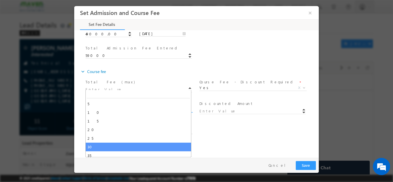
click at [118, 106] on span "30" at bounding box center [132, 108] width 94 height 5
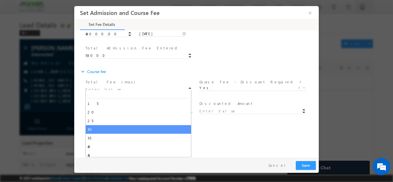
scroll to position [18, 0]
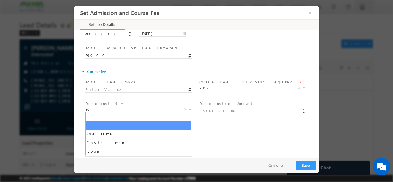
click at [135, 128] on span "X" at bounding box center [138, 131] width 107 height 6
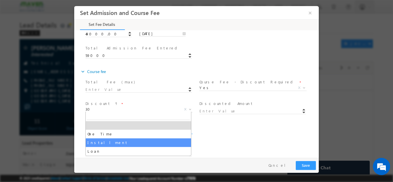
select select "Installment"
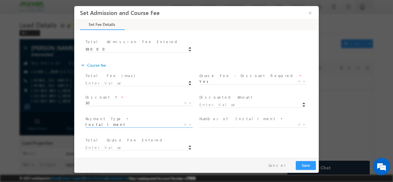
click at [212, 101] on span at bounding box center [255, 104] width 112 height 7
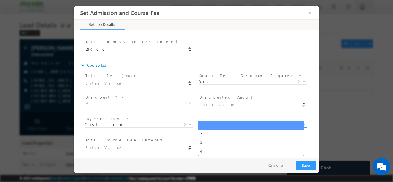
click at [203, 122] on span "X" at bounding box center [252, 125] width 107 height 6
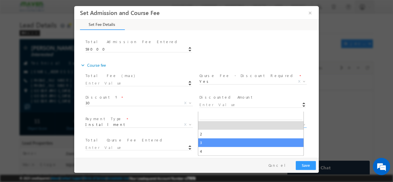
select select "3"
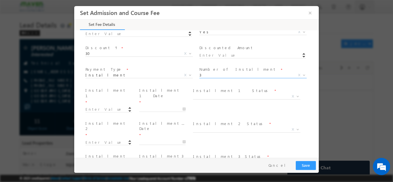
scroll to position [236, 0]
click at [99, 107] on input at bounding box center [108, 110] width 46 height 6
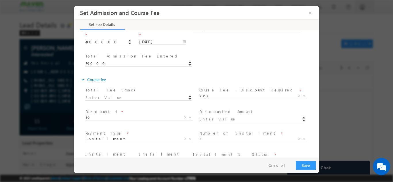
scroll to position [173, 0]
click at [219, 116] on span at bounding box center [255, 119] width 112 height 7
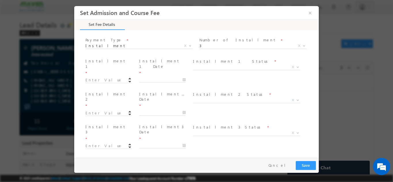
scroll to position [293, 0]
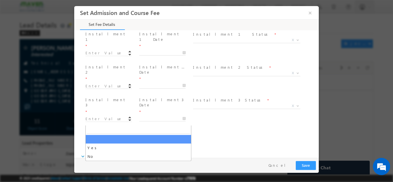
click at [146, 170] on span "X" at bounding box center [138, 173] width 107 height 6
click at [182, 151] on div "expand_more Total Program Fee" at bounding box center [199, 156] width 239 height 10
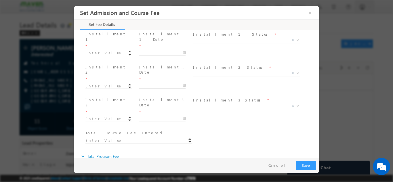
click at [206, 171] on span at bounding box center [255, 174] width 112 height 7
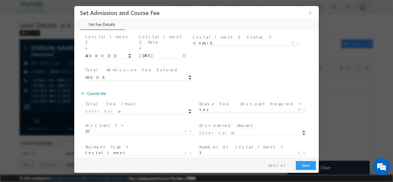
scroll to position [207, 0]
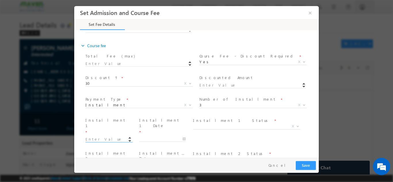
click at [109, 136] on input at bounding box center [108, 139] width 46 height 6
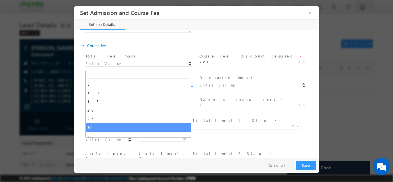
click at [97, 81] on span "30" at bounding box center [132, 83] width 94 height 5
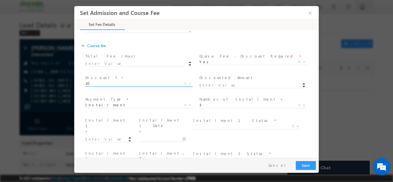
click at [97, 81] on span "30" at bounding box center [132, 83] width 94 height 5
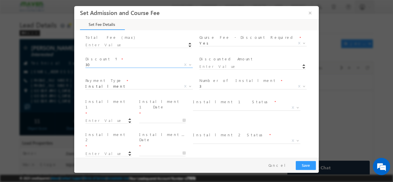
scroll to position [236, 0]
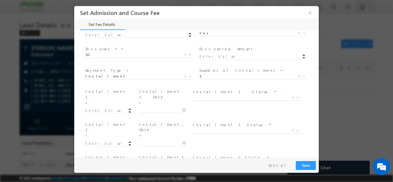
click at [212, 53] on span at bounding box center [255, 56] width 112 height 7
click at [104, 108] on input at bounding box center [108, 111] width 46 height 6
click at [94, 108] on input at bounding box center [108, 111] width 46 height 6
type input "204000.00"
click at [161, 107] on input "text" at bounding box center [162, 110] width 46 height 6
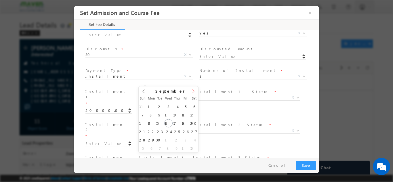
click at [193, 91] on icon at bounding box center [193, 91] width 4 height 4
type input "05/11/2025"
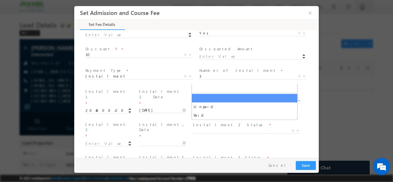
click at [203, 95] on span "X" at bounding box center [246, 98] width 107 height 6
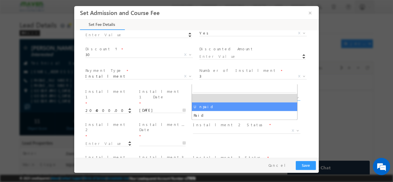
select select "Unpaid"
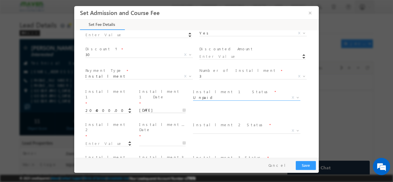
click at [165, 107] on input "05/11/2025" at bounding box center [162, 110] width 46 height 6
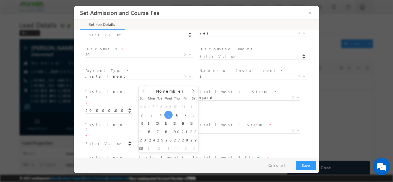
click at [144, 88] on span at bounding box center [144, 93] width 10 height 14
type input "24/10/2025"
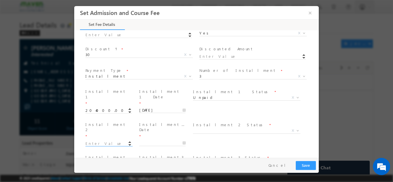
click at [106, 141] on input at bounding box center [108, 144] width 46 height 6
click at [97, 141] on input at bounding box center [108, 144] width 46 height 6
type input "150000.00"
click at [156, 140] on input "text" at bounding box center [162, 143] width 46 height 6
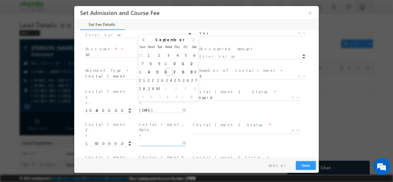
click at [193, 40] on icon at bounding box center [193, 39] width 4 height 4
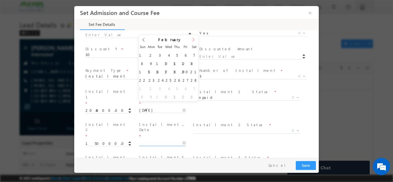
click at [193, 40] on icon at bounding box center [193, 39] width 4 height 4
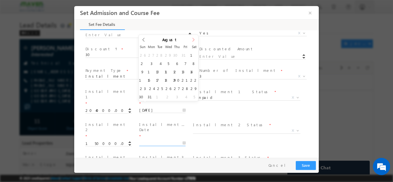
click at [193, 40] on icon at bounding box center [193, 39] width 4 height 4
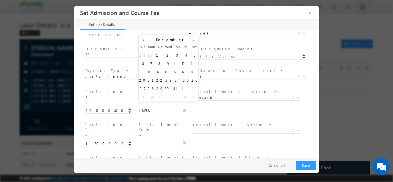
type input "2027"
click at [193, 40] on icon at bounding box center [193, 39] width 4 height 4
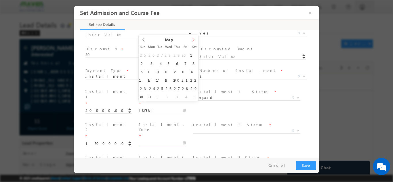
click at [193, 40] on icon at bounding box center [193, 39] width 4 height 4
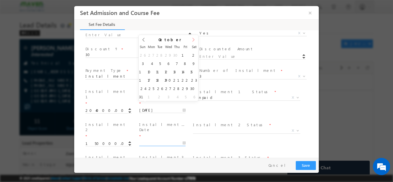
click at [193, 40] on icon at bounding box center [193, 39] width 4 height 4
click at [146, 41] on span at bounding box center [144, 42] width 10 height 14
type input "14/10/2027"
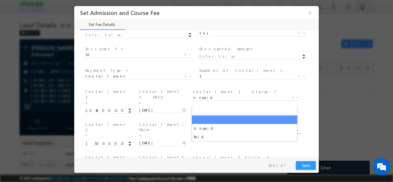
click at [201, 128] on span "X" at bounding box center [246, 131] width 107 height 6
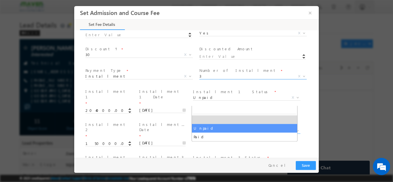
drag, startPoint x: 201, startPoint y: 127, endPoint x: 205, endPoint y: 60, distance: 66.9
click at [205, 60] on body "Set Admission and Course Fee × 16% Completed" at bounding box center [196, 82] width 245 height 152
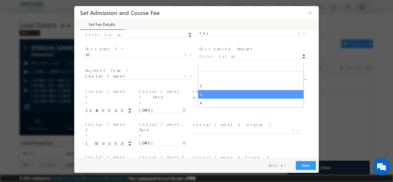
click at [205, 73] on span "3" at bounding box center [246, 75] width 94 height 5
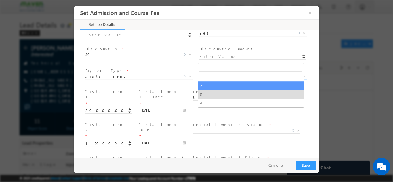
select select "2"
type input "0"
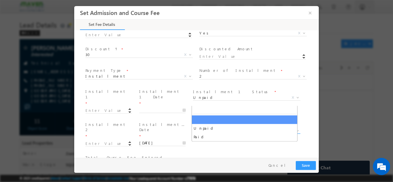
click at [198, 128] on span "X" at bounding box center [246, 131] width 107 height 6
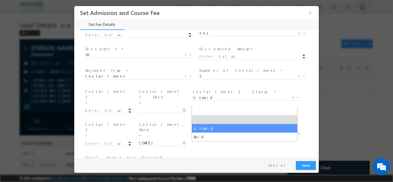
select select "Unpaid"
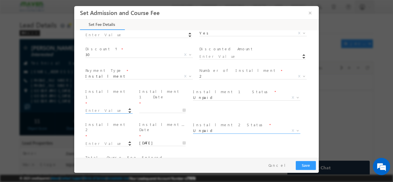
click at [95, 108] on input at bounding box center [108, 111] width 46 height 6
type input "200000.00"
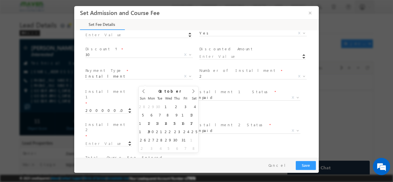
click at [153, 107] on input "text" at bounding box center [162, 110] width 46 height 6
type input "17/10/2025"
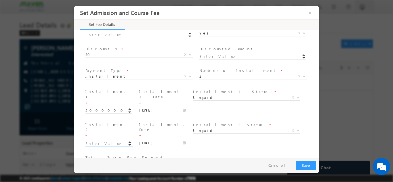
click at [111, 141] on input at bounding box center [108, 144] width 46 height 6
type input "141000.00"
type input "341000"
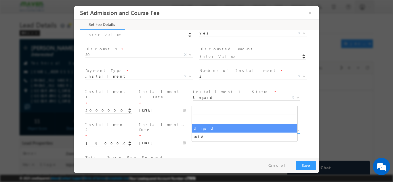
click at [201, 128] on span "Unpaid" at bounding box center [240, 130] width 94 height 5
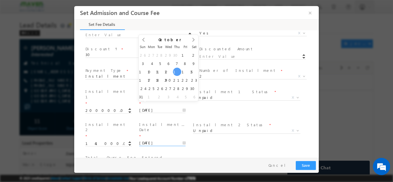
click at [168, 140] on input "14/10/2027" at bounding box center [162, 143] width 46 height 6
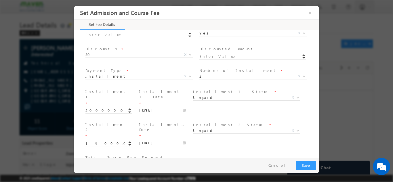
click at [205, 121] on div "Installment 2 Status * Unpaid Paid Unpaid X" at bounding box center [249, 131] width 114 height 21
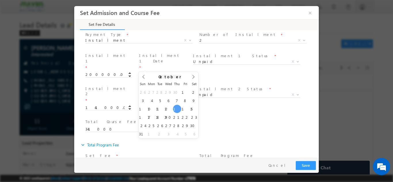
click at [160, 104] on input "14/10/2027" at bounding box center [162, 107] width 46 height 6
click at [191, 78] on span at bounding box center [194, 79] width 10 height 14
click at [144, 78] on icon at bounding box center [144, 77] width 4 height 4
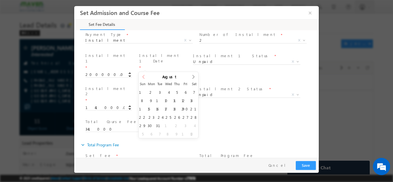
click at [144, 78] on icon at bounding box center [144, 77] width 4 height 4
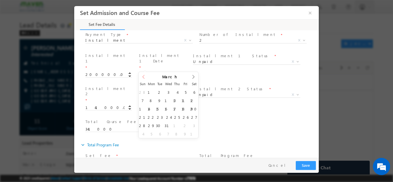
click at [144, 78] on icon at bounding box center [144, 77] width 4 height 4
click at [171, 79] on input "2027" at bounding box center [168, 81] width 36 height 5
click at [182, 81] on span at bounding box center [184, 82] width 4 height 2
click at [144, 77] on icon at bounding box center [144, 77] width 4 height 4
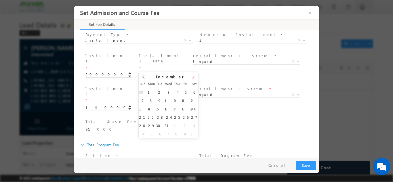
type input "2026"
click at [192, 75] on icon at bounding box center [193, 77] width 4 height 4
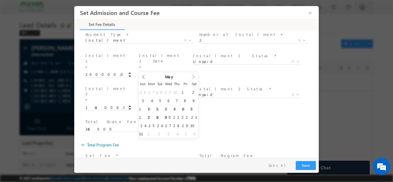
click at [192, 75] on icon at bounding box center [193, 77] width 4 height 4
type input "23/07/2026"
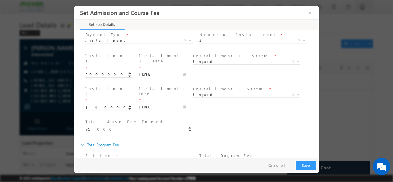
click at [210, 117] on div "Loan ID * Total Course Fee Entered * 341000" at bounding box center [201, 128] width 235 height 22
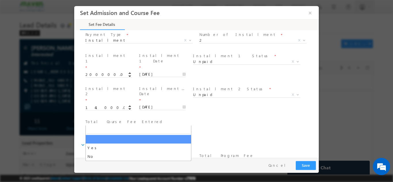
click at [122, 159] on span "X" at bounding box center [138, 162] width 107 height 6
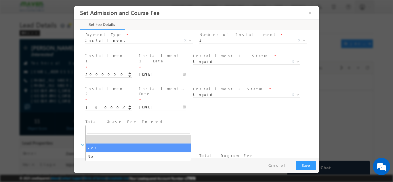
select select "Yes"
type input "400000"
type input "338983.05"
type input "61016.95"
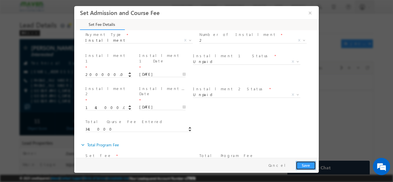
click at [308, 165] on button "Save" at bounding box center [306, 165] width 20 height 9
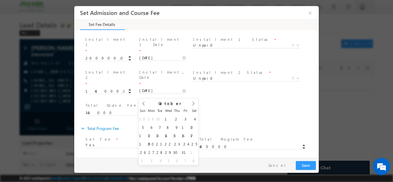
scroll to position [103, 0]
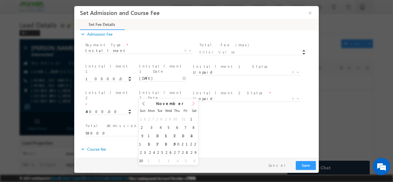
click at [191, 103] on span at bounding box center [194, 105] width 10 height 14
type input "2026"
click at [191, 103] on span at bounding box center [194, 105] width 10 height 14
click at [194, 104] on icon at bounding box center [193, 103] width 4 height 4
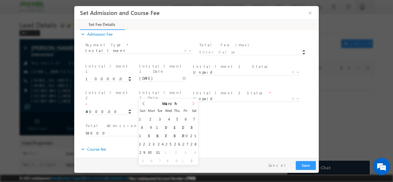
click at [194, 104] on icon at bounding box center [193, 103] width 4 height 4
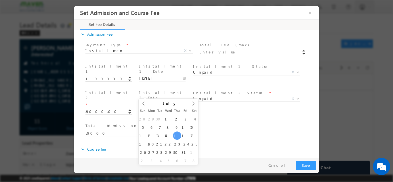
click at [181, 109] on input "16/07/2026" at bounding box center [162, 112] width 46 height 6
click at [193, 104] on icon at bounding box center [193, 103] width 4 height 4
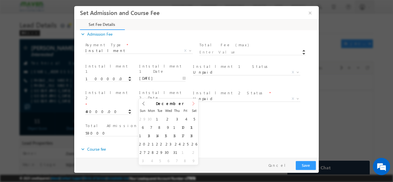
click at [193, 104] on icon at bounding box center [193, 103] width 4 height 4
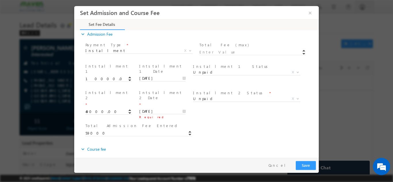
click at [201, 104] on span at bounding box center [246, 105] width 106 height 6
click at [182, 109] on input "17/12/2026" at bounding box center [162, 112] width 46 height 6
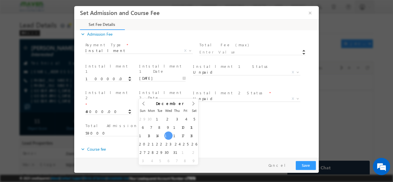
click at [156, 109] on input "16/12/2026" at bounding box center [162, 112] width 46 height 6
click at [144, 102] on icon at bounding box center [144, 103] width 4 height 4
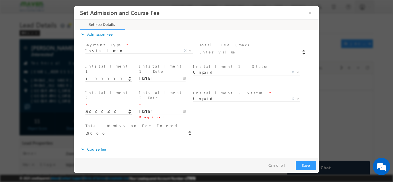
click at [170, 123] on span "Total Admission Fee Entered *" at bounding box center [138, 126] width 106 height 6
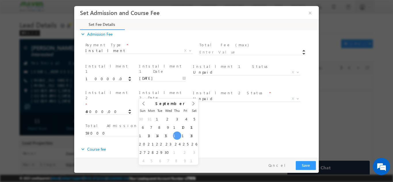
click at [159, 109] on input "17/09/2026" at bounding box center [162, 112] width 46 height 6
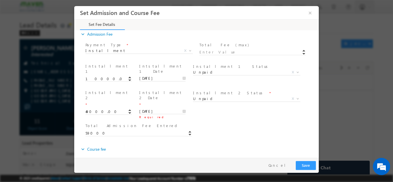
click at [203, 122] on div "Total Admission Fee Entered * 59000" at bounding box center [201, 133] width 235 height 22
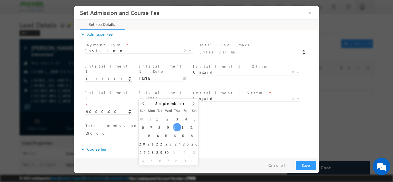
click at [166, 109] on input "10/09/2026" at bounding box center [162, 112] width 46 height 6
click at [192, 104] on icon at bounding box center [193, 103] width 4 height 4
type input "13/11/2026"
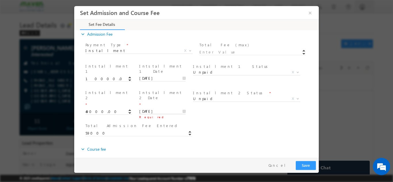
click at [182, 109] on input "13/11/2026" at bounding box center [162, 112] width 46 height 6
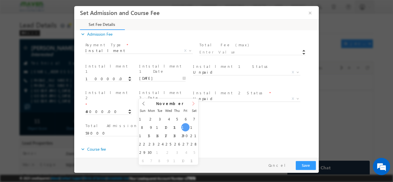
click at [193, 104] on icon at bounding box center [193, 103] width 4 height 4
type input "2027"
click at [193, 104] on icon at bounding box center [193, 103] width 4 height 4
type input "14/01/2027"
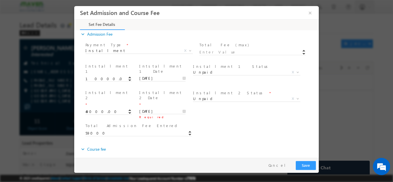
click at [210, 122] on div "Total Admission Fee Entered * 59000" at bounding box center [201, 133] width 235 height 22
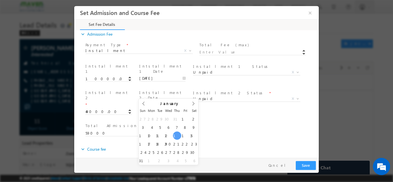
click at [182, 109] on input "14/01/2027" at bounding box center [162, 112] width 46 height 6
type input "2026"
click at [143, 104] on icon at bounding box center [144, 103] width 4 height 4
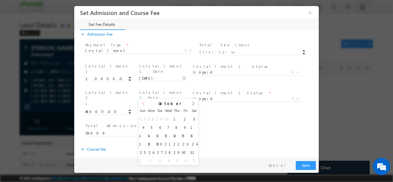
click at [143, 104] on icon at bounding box center [144, 103] width 4 height 4
click at [144, 104] on icon at bounding box center [144, 103] width 4 height 4
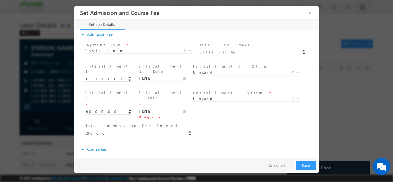
click at [154, 109] on input "16/07/2026" at bounding box center [162, 112] width 46 height 6
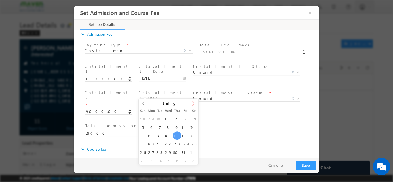
click at [194, 105] on icon at bounding box center [193, 103] width 4 height 4
type input "18/09/2026"
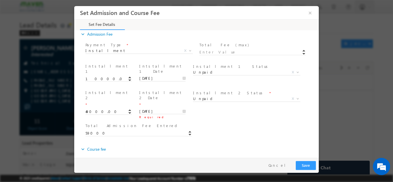
click at [203, 122] on div "Total Admission Fee Entered * 59000" at bounding box center [201, 133] width 235 height 22
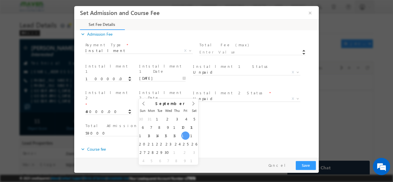
click at [151, 109] on input "18/09/2026" at bounding box center [162, 112] width 46 height 6
click at [145, 101] on icon at bounding box center [144, 103] width 4 height 4
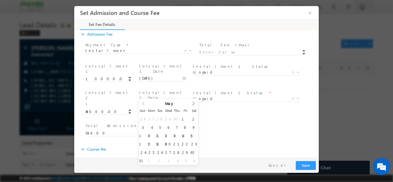
click at [145, 101] on icon at bounding box center [144, 103] width 4 height 4
type input "2025"
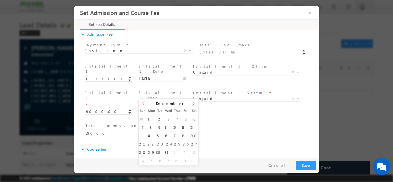
click at [145, 101] on icon at bounding box center [144, 103] width 4 height 4
click at [145, 101] on div "October 2025" at bounding box center [169, 102] width 60 height 8
click at [145, 101] on div "September 2025" at bounding box center [169, 102] width 60 height 8
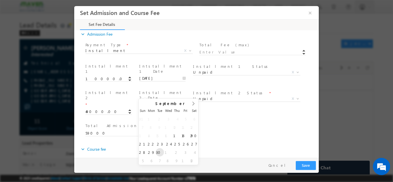
type input "30/09/2025"
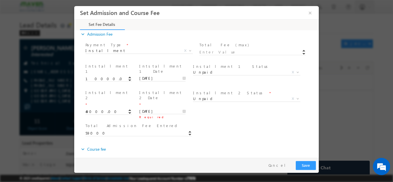
click at [175, 114] on span "Required" at bounding box center [163, 117] width 49 height 6
click at [157, 109] on input "30/09/2025" at bounding box center [162, 112] width 46 height 6
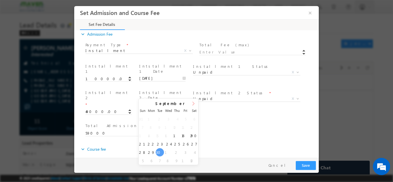
click at [195, 105] on icon at bounding box center [193, 103] width 4 height 4
type input "2026"
click at [195, 105] on icon at bounding box center [193, 103] width 4 height 4
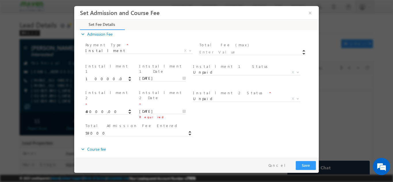
click at [215, 122] on div "Total Admission Fee Entered * 59000" at bounding box center [201, 133] width 235 height 22
click at [183, 109] on input "15/01/2026" at bounding box center [162, 112] width 46 height 6
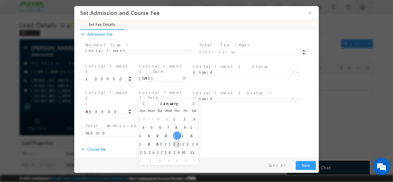
type input "22/01/2026"
click at [164, 109] on input "22/01/2026" at bounding box center [162, 112] width 46 height 6
click at [194, 104] on icon at bounding box center [193, 103] width 4 height 4
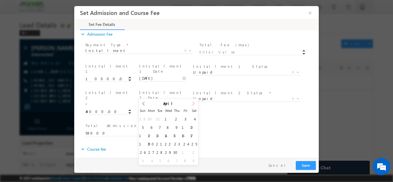
click at [194, 104] on icon at bounding box center [193, 103] width 4 height 4
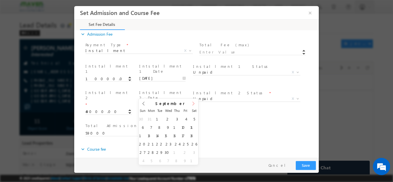
click at [194, 104] on icon at bounding box center [193, 103] width 4 height 4
type input "2027"
click at [194, 104] on icon at bounding box center [193, 103] width 4 height 4
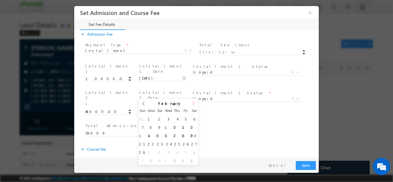
click at [194, 104] on icon at bounding box center [193, 103] width 4 height 4
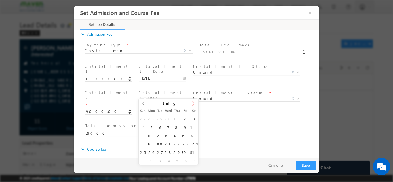
click at [194, 104] on icon at bounding box center [193, 103] width 4 height 4
click at [203, 122] on div "Total Admission Fee Entered * 59000" at bounding box center [201, 133] width 235 height 22
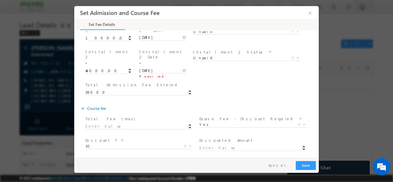
scroll to position [144, 0]
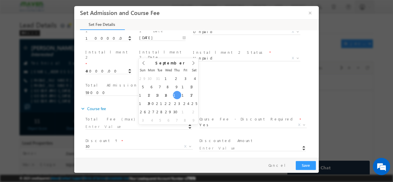
click at [150, 68] on input "16/09/2027" at bounding box center [162, 71] width 46 height 6
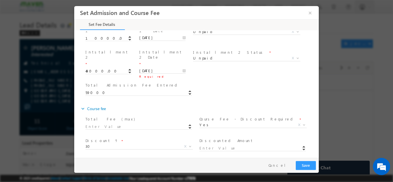
click at [174, 73] on span "Required" at bounding box center [163, 76] width 49 height 6
click at [181, 68] on input "30/09/2027" at bounding box center [162, 71] width 46 height 6
click at [153, 81] on div "Total Admission Fee Entered * 59000" at bounding box center [141, 92] width 114 height 22
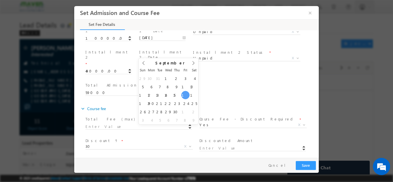
click at [162, 68] on input "17/09/2027" at bounding box center [162, 71] width 46 height 6
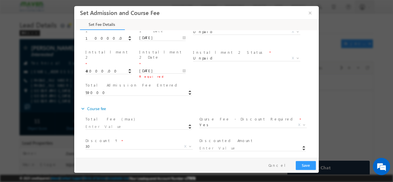
click at [210, 81] on div "Total Admission Fee Entered * 59000" at bounding box center [201, 92] width 235 height 22
click at [176, 68] on input "14/09/2027" at bounding box center [162, 71] width 46 height 6
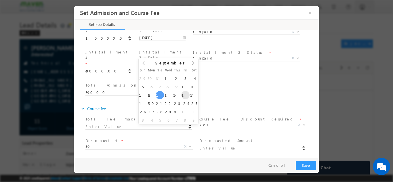
type input "17/09/2027"
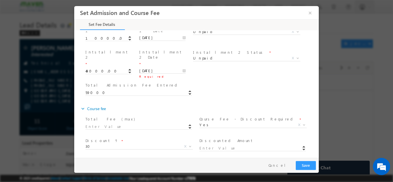
click at [182, 82] on span "Total Admission Fee Entered *" at bounding box center [138, 85] width 106 height 6
click at [182, 68] on input "17/09/2027" at bounding box center [162, 71] width 46 height 6
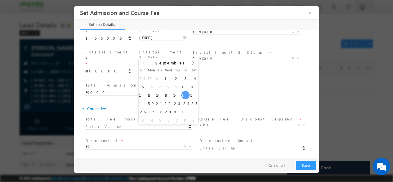
click at [142, 61] on icon at bounding box center [144, 63] width 4 height 4
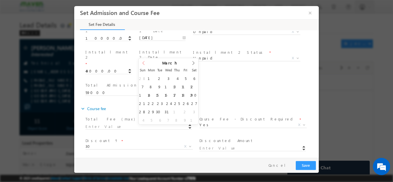
click at [142, 61] on icon at bounding box center [144, 63] width 4 height 4
type input "2026"
click at [142, 61] on icon at bounding box center [144, 63] width 4 height 4
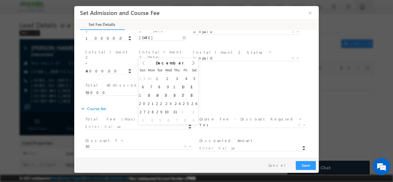
click at [142, 61] on icon at bounding box center [144, 63] width 4 height 4
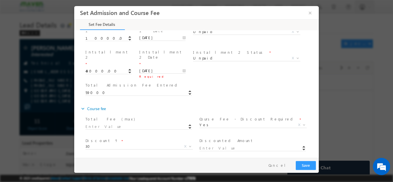
click at [180, 82] on span "Total Admission Fee Entered *" at bounding box center [138, 85] width 106 height 6
click at [183, 68] on input "10/09/2026" at bounding box center [162, 71] width 46 height 6
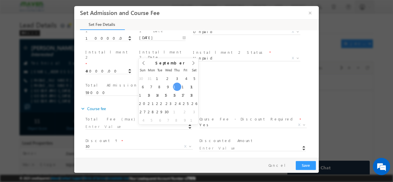
click at [261, 103] on div "expand_more Course fee" at bounding box center [199, 108] width 239 height 10
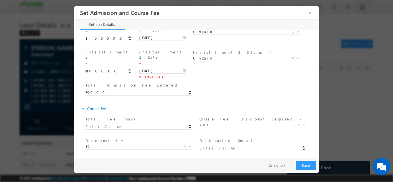
scroll to position [115, 0]
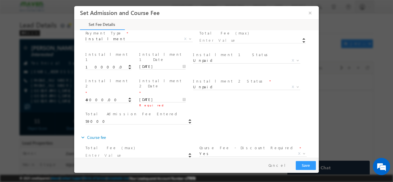
click at [185, 83] on div "Intstallment 2 Date * 10/09/2026 Required" at bounding box center [165, 90] width 52 height 24
click at [183, 97] on input "10/09/2026" at bounding box center [162, 100] width 46 height 6
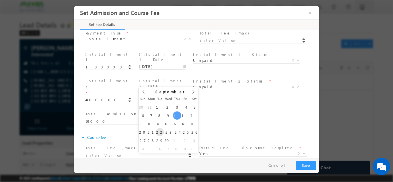
type input "22/09/2026"
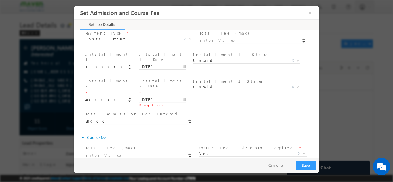
click at [161, 102] on span "Required" at bounding box center [163, 105] width 49 height 6
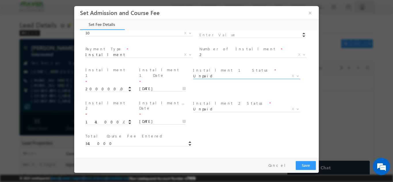
scroll to position [259, 0]
click at [134, 138] on span "341000" at bounding box center [141, 141] width 112 height 7
click at [182, 117] on input "23/07/2026" at bounding box center [162, 120] width 46 height 6
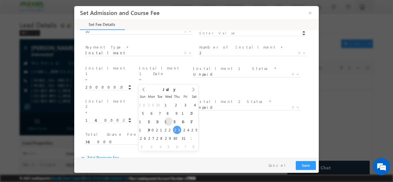
type input "15/07/2026"
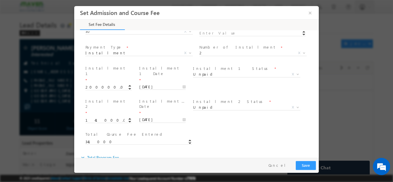
click at [212, 111] on span at bounding box center [246, 114] width 106 height 6
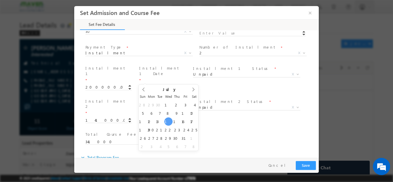
click at [158, 82] on body "Set Admission and Course Fee × 16% Completed" at bounding box center [196, 82] width 245 height 152
click at [217, 130] on div "Loan ID * Total Course Fee Entered * 341000" at bounding box center [201, 141] width 235 height 22
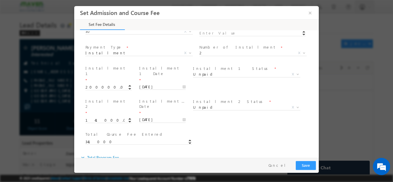
scroll to position [144, 0]
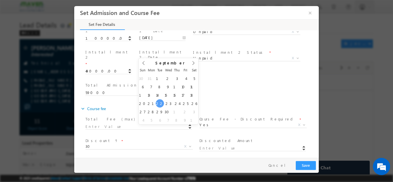
click at [149, 68] on input "22/09/2026" at bounding box center [162, 71] width 46 height 6
click at [141, 63] on span at bounding box center [144, 65] width 10 height 14
click at [192, 64] on icon at bounding box center [193, 63] width 4 height 4
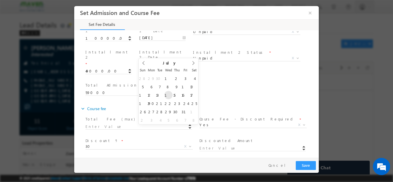
type input "15/07/2026"
click at [188, 82] on span "Total Admission Fee Entered *" at bounding box center [138, 85] width 106 height 6
click at [184, 68] on input "15/07/2026" at bounding box center [162, 71] width 46 height 6
click at [195, 62] on icon at bounding box center [193, 63] width 4 height 4
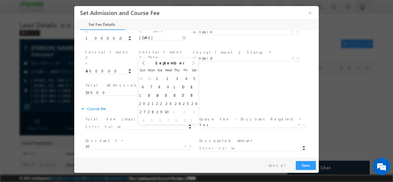
click at [195, 62] on icon at bounding box center [193, 63] width 4 height 4
type input "2027"
click at [195, 62] on icon at bounding box center [193, 63] width 4 height 4
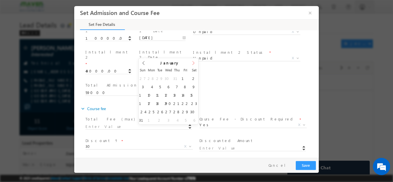
click at [195, 62] on icon at bounding box center [193, 63] width 4 height 4
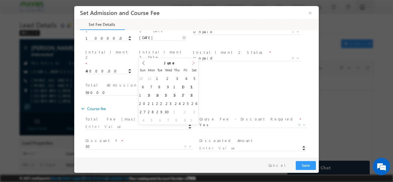
click at [195, 62] on icon at bounding box center [193, 63] width 4 height 4
type input "15/07/2027"
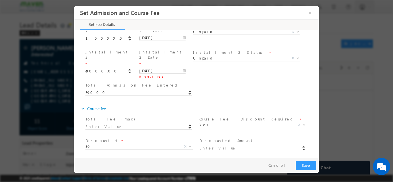
click at [173, 89] on span "59000" at bounding box center [141, 92] width 112 height 7
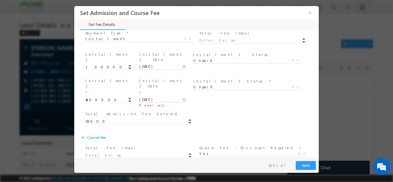
click at [167, 97] on input "15/07/2027" at bounding box center [162, 100] width 46 height 6
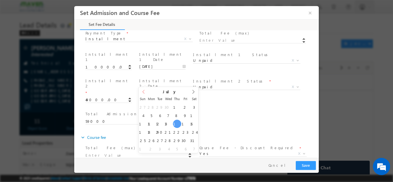
click at [145, 94] on span at bounding box center [144, 94] width 10 height 14
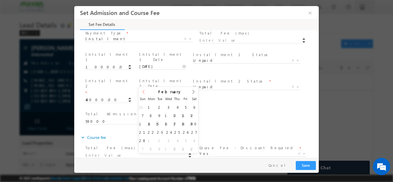
click at [145, 94] on span at bounding box center [144, 94] width 10 height 14
type input "2026"
click at [145, 94] on span at bounding box center [144, 94] width 10 height 14
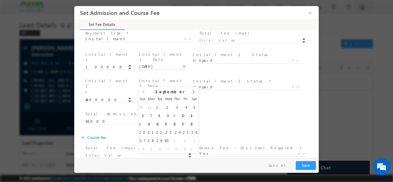
click at [145, 94] on span at bounding box center [144, 94] width 10 height 14
type input "15/07/2026"
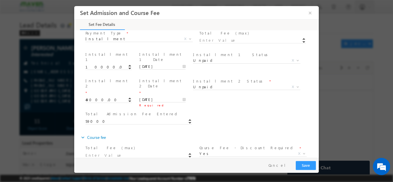
click at [168, 111] on span "Total Admission Fee Entered *" at bounding box center [138, 114] width 106 height 6
click at [182, 97] on input "15/07/2026" at bounding box center [162, 100] width 46 height 6
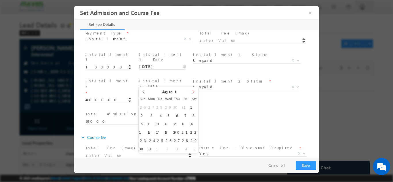
click at [191, 92] on span at bounding box center [194, 94] width 10 height 14
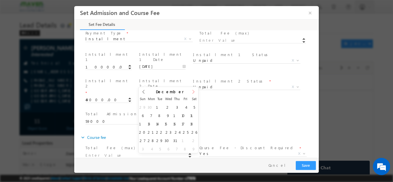
type input "2027"
click at [191, 92] on span at bounding box center [194, 94] width 10 height 14
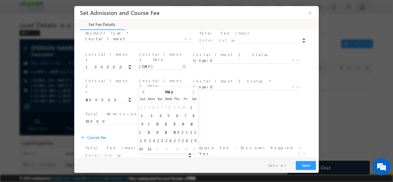
click at [191, 92] on span at bounding box center [194, 94] width 10 height 14
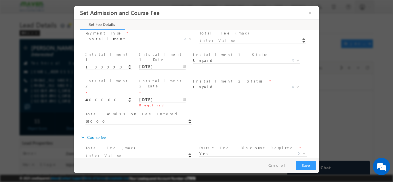
click at [184, 97] on input "14/07/2027" at bounding box center [162, 100] width 46 height 6
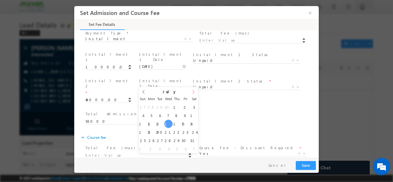
click at [191, 92] on span at bounding box center [194, 94] width 10 height 14
click at [194, 92] on icon at bounding box center [194, 92] width 2 height 4
type input "14/10/2027"
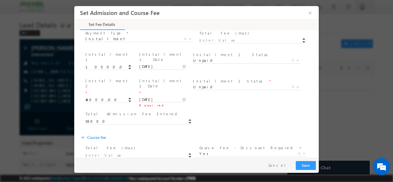
click at [187, 111] on span "Total Admission Fee Entered *" at bounding box center [138, 114] width 106 height 6
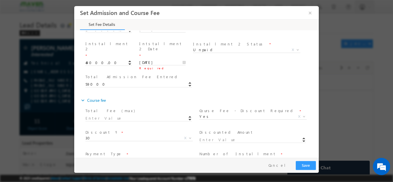
scroll to position [230, 0]
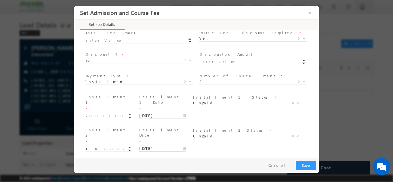
click at [162, 146] on input "15/07/2026" at bounding box center [162, 149] width 46 height 6
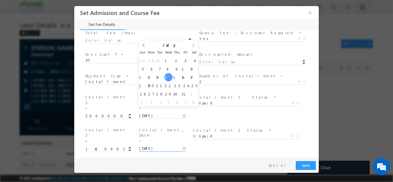
click at [192, 46] on icon at bounding box center [193, 45] width 4 height 4
type input "17/09/2026"
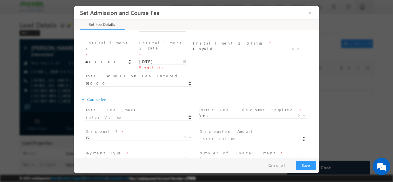
scroll to position [144, 0]
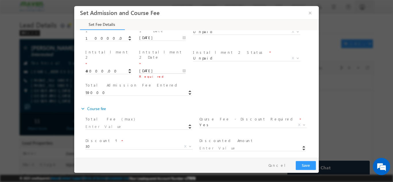
click at [172, 68] on input "14/10/2027" at bounding box center [162, 71] width 46 height 6
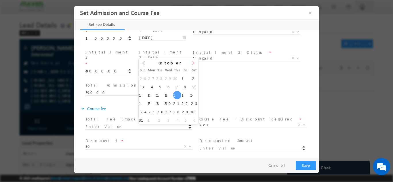
click at [191, 62] on span at bounding box center [194, 65] width 10 height 14
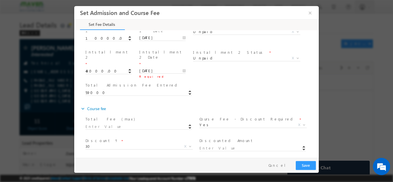
click at [172, 82] on span "Total Admission Fee Entered *" at bounding box center [138, 85] width 106 height 6
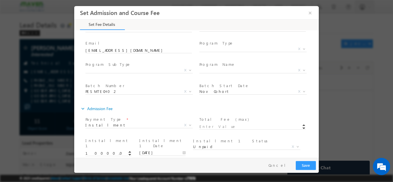
scroll to position [115, 0]
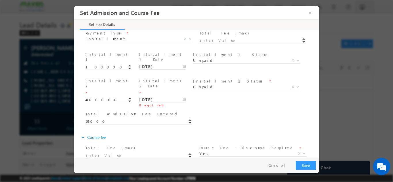
click at [172, 97] on input "17/11/2027" at bounding box center [162, 100] width 46 height 6
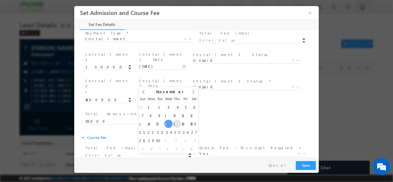
type input "18/11/2027"
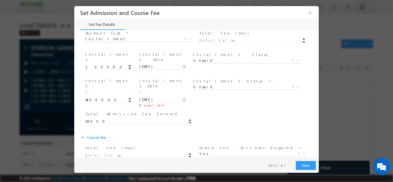
click at [180, 111] on span "Total Admission Fee Entered *" at bounding box center [138, 114] width 106 height 6
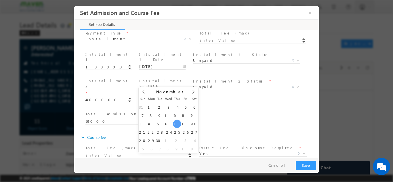
click at [181, 97] on input "18/11/2027" at bounding box center [162, 100] width 46 height 6
click at [191, 93] on icon at bounding box center [193, 92] width 4 height 4
type input "2028"
click at [191, 93] on icon at bounding box center [193, 92] width 4 height 4
type input "12/01/2028"
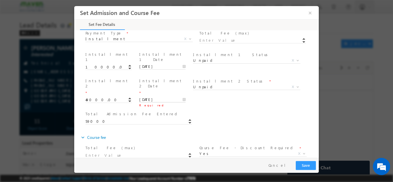
click at [143, 97] on input "12/01/2028" at bounding box center [162, 100] width 46 height 6
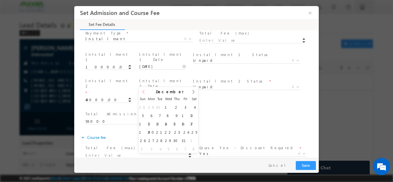
click at [142, 93] on icon at bounding box center [144, 92] width 4 height 4
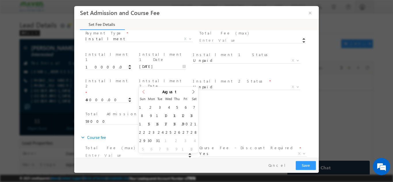
click at [142, 93] on icon at bounding box center [144, 92] width 4 height 4
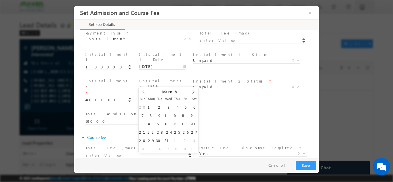
click at [142, 93] on icon at bounding box center [144, 92] width 4 height 4
type input "2026"
click at [142, 93] on icon at bounding box center [144, 92] width 4 height 4
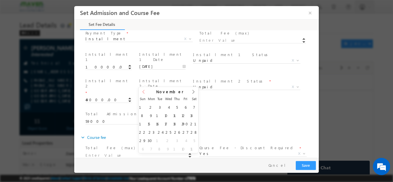
click at [142, 93] on icon at bounding box center [144, 92] width 4 height 4
click at [145, 94] on span at bounding box center [144, 94] width 10 height 14
type input "11/08/2026"
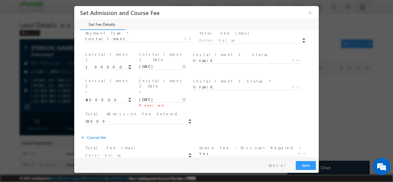
click at [159, 111] on div "Total Admission Fee Entered * 59000" at bounding box center [141, 118] width 112 height 14
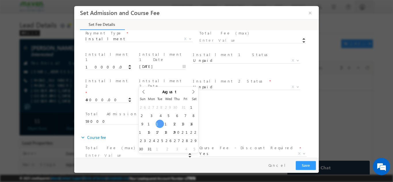
click at [182, 97] on input "11/08/2026" at bounding box center [162, 100] width 46 height 6
click at [194, 92] on icon at bounding box center [193, 92] width 4 height 4
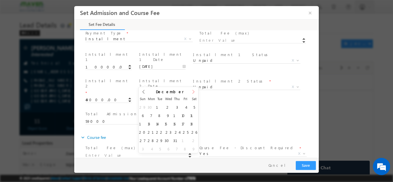
type input "2027"
click at [194, 92] on icon at bounding box center [193, 92] width 4 height 4
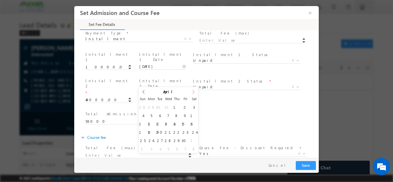
click at [194, 92] on icon at bounding box center [193, 92] width 4 height 4
type input "15/07/2027"
click at [160, 97] on input "15/07/2027" at bounding box center [162, 100] width 46 height 6
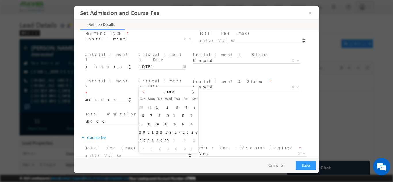
click at [142, 91] on icon at bounding box center [144, 92] width 4 height 4
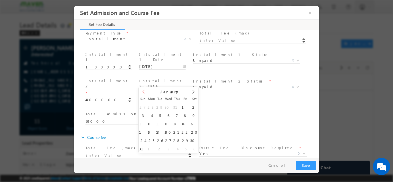
click at [142, 91] on icon at bounding box center [144, 92] width 4 height 4
type input "2026"
click at [142, 91] on icon at bounding box center [144, 92] width 4 height 4
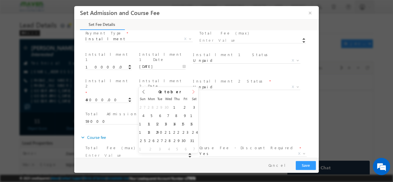
click at [191, 92] on span at bounding box center [194, 94] width 10 height 14
type input "18/11/2026"
click at [169, 97] on input "18/11/2026" at bounding box center [162, 100] width 46 height 6
click at [195, 90] on icon at bounding box center [193, 92] width 4 height 4
type input "2027"
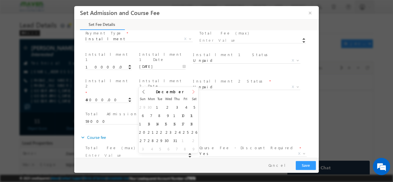
click at [195, 90] on icon at bounding box center [193, 92] width 4 height 4
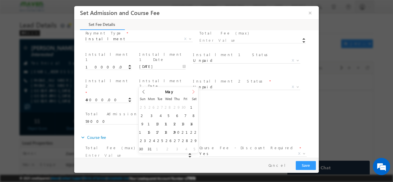
click at [195, 90] on icon at bounding box center [193, 92] width 4 height 4
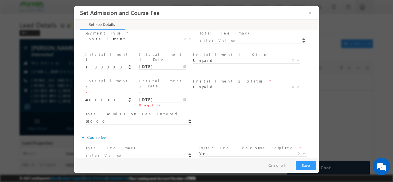
click at [211, 110] on div "Total Admission Fee Entered * 59000" at bounding box center [201, 121] width 235 height 22
click at [182, 97] on input "15/09/2027" at bounding box center [162, 100] width 46 height 6
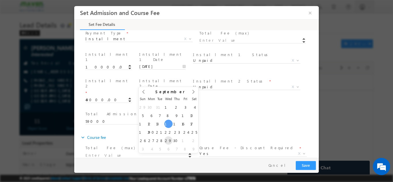
type input "29/09/2027"
click at [153, 97] on input "29/09/2027" at bounding box center [162, 100] width 46 height 6
click at [144, 92] on icon at bounding box center [144, 92] width 4 height 4
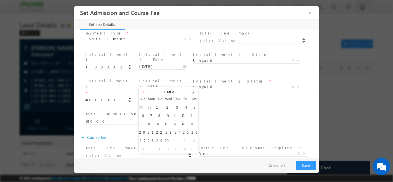
click at [144, 92] on icon at bounding box center [144, 92] width 4 height 4
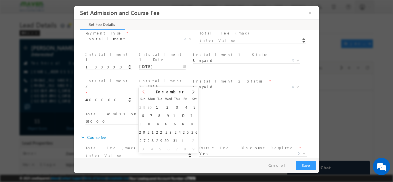
click at [144, 92] on icon at bounding box center [144, 92] width 4 height 4
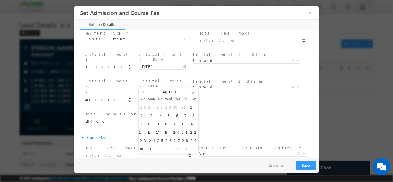
click at [144, 92] on icon at bounding box center [144, 92] width 4 height 4
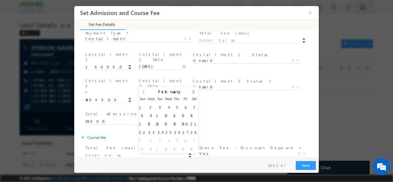
click at [144, 92] on icon at bounding box center [144, 92] width 4 height 4
type input "2025"
click at [144, 92] on icon at bounding box center [144, 92] width 4 height 4
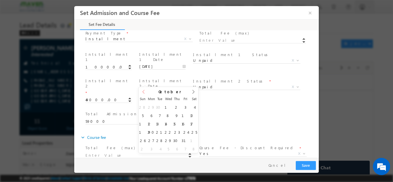
click at [144, 92] on icon at bounding box center [144, 92] width 4 height 4
click at [144, 92] on div "October 2025" at bounding box center [169, 91] width 60 height 8
click at [144, 92] on div "September 2025" at bounding box center [169, 91] width 60 height 8
click at [161, 97] on input "30/09/2025" at bounding box center [162, 100] width 46 height 6
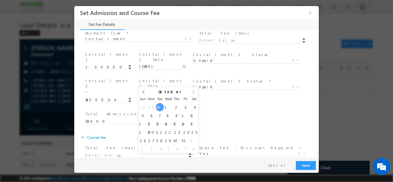
click at [190, 92] on span at bounding box center [194, 94] width 10 height 14
type input "08/10/2025"
click at [182, 97] on input "08/10/2025" at bounding box center [162, 100] width 46 height 6
click at [196, 91] on span at bounding box center [194, 94] width 10 height 14
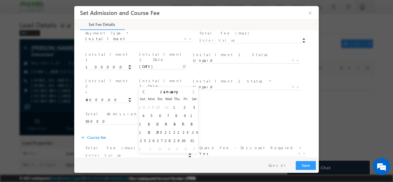
click at [196, 91] on span at bounding box center [194, 94] width 10 height 14
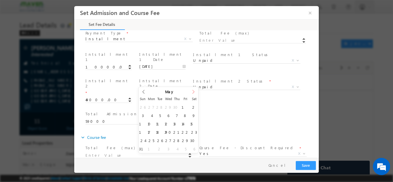
click at [196, 91] on span at bounding box center [194, 94] width 10 height 14
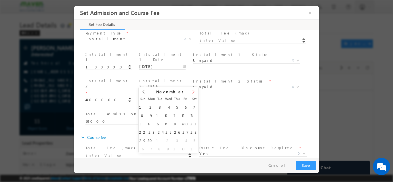
click at [196, 91] on span at bounding box center [194, 94] width 10 height 14
type input "2027"
click at [196, 91] on span at bounding box center [194, 94] width 10 height 14
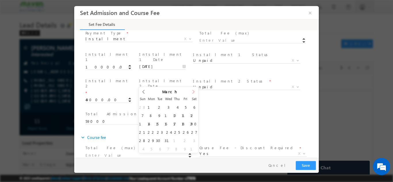
click at [196, 91] on span at bounding box center [194, 94] width 10 height 14
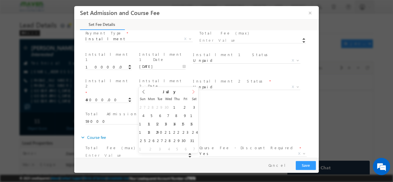
click at [196, 91] on span at bounding box center [194, 94] width 10 height 14
click at [181, 97] on input "15/09/2027" at bounding box center [162, 100] width 46 height 6
click at [192, 90] on icon at bounding box center [193, 92] width 4 height 4
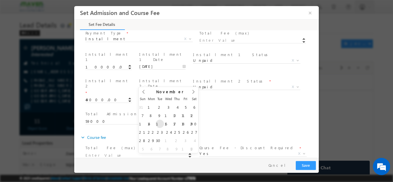
type input "16/11/2027"
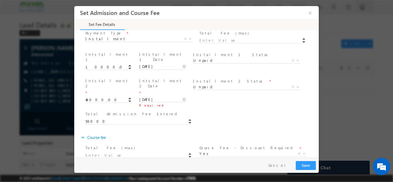
click at [163, 111] on span "Total Admission Fee Entered *" at bounding box center [138, 114] width 106 height 6
click at [163, 102] on span "Required" at bounding box center [163, 105] width 49 height 6
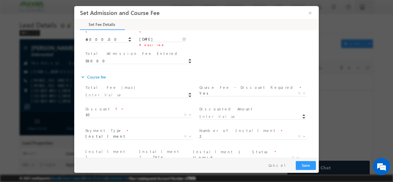
scroll to position [176, 0]
click at [143, 91] on span at bounding box center [141, 94] width 112 height 7
click at [228, 52] on div "Total Admission Fee Entered * 59000" at bounding box center [201, 60] width 235 height 22
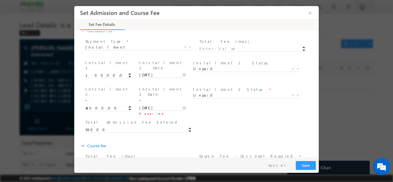
scroll to position [106, 0]
click at [302, 163] on button "Save" at bounding box center [306, 165] width 20 height 9
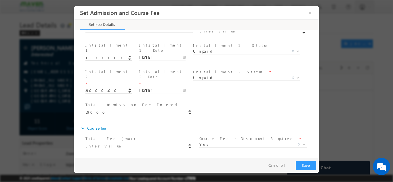
scroll to position [124, 0]
click at [206, 123] on div "expand_more Course fee" at bounding box center [199, 128] width 239 height 10
click at [139, 109] on span "59000" at bounding box center [141, 112] width 112 height 7
click at [202, 101] on div "Total Admission Fee Entered * 59000" at bounding box center [201, 112] width 235 height 22
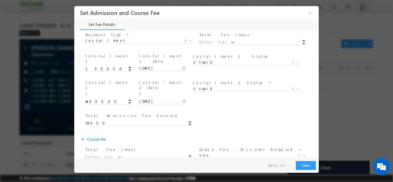
scroll to position [113, 0]
click at [303, 161] on button "Save" at bounding box center [306, 165] width 20 height 9
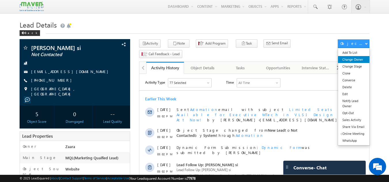
click at [358, 60] on link "Change Owner" at bounding box center [353, 59] width 31 height 7
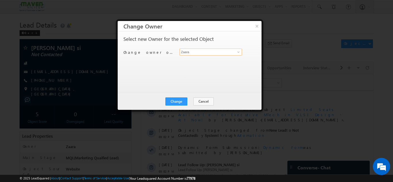
click at [215, 52] on input "Zaara" at bounding box center [211, 52] width 62 height 7
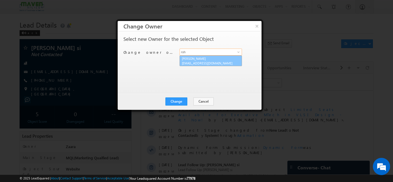
click at [208, 64] on span "[EMAIL_ADDRESS][DOMAIN_NAME]" at bounding box center [208, 63] width 52 height 4
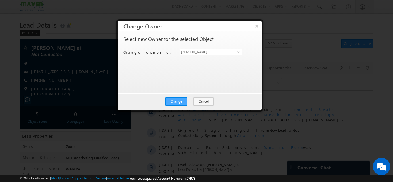
type input "[PERSON_NAME]"
click at [174, 101] on button "Change" at bounding box center [176, 102] width 22 height 8
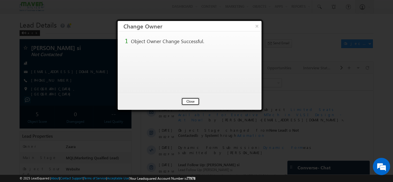
click at [187, 101] on button "Close" at bounding box center [190, 102] width 18 height 8
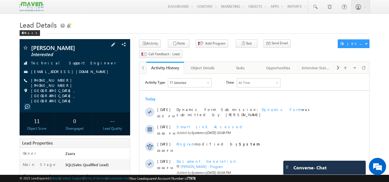
drag, startPoint x: 91, startPoint y: 73, endPoint x: 86, endPoint y: 70, distance: 6.3
click at [86, 70] on div "[EMAIL_ADDRESS][DOMAIN_NAME]" at bounding box center [74, 72] width 105 height 6
copy div "[EMAIL_ADDRESS][DOMAIN_NAME]"
click at [311, 7] on link at bounding box center [315, 6] width 14 height 13
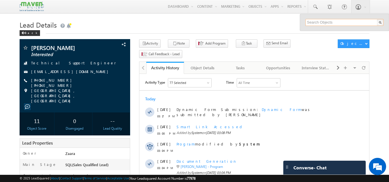
paste input "[EMAIL_ADDRESS][DOMAIN_NAME]"
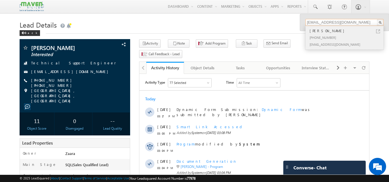
type input "[EMAIL_ADDRESS][DOMAIN_NAME]"
click at [314, 33] on div "[PERSON_NAME]" at bounding box center [346, 31] width 77 height 6
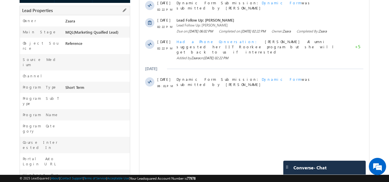
scroll to position [115, 0]
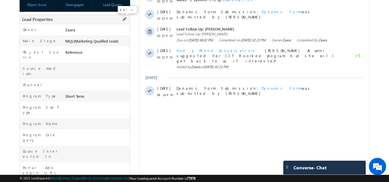
click at [124, 20] on span at bounding box center [124, 19] width 6 height 6
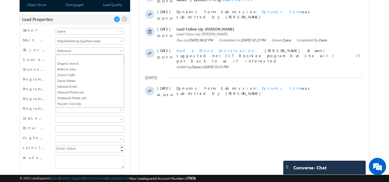
click at [66, 52] on span "Reference" at bounding box center [89, 50] width 66 height 5
click at [75, 79] on link "Maven Alumni" at bounding box center [90, 81] width 68 height 5
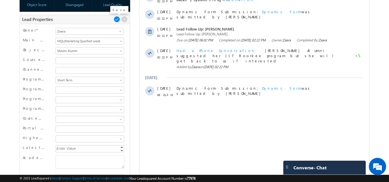
click at [117, 21] on span at bounding box center [117, 19] width 6 height 6
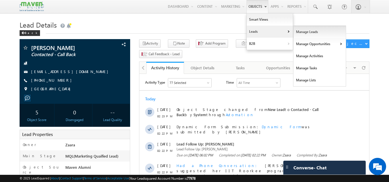
click at [295, 33] on link "Manage Leads" at bounding box center [319, 32] width 53 height 12
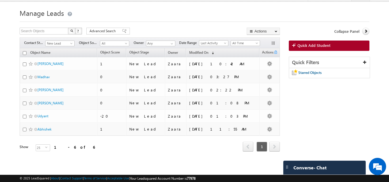
click at [175, 27] on form "Manage Leads Search Objects X ? 6 results found Advanced Search Advanced Search" at bounding box center [195, 87] width 350 height 161
click at [122, 18] on h1 "Manage Leads" at bounding box center [195, 12] width 350 height 11
